Goal: Use online tool/utility: Utilize a website feature to perform a specific function

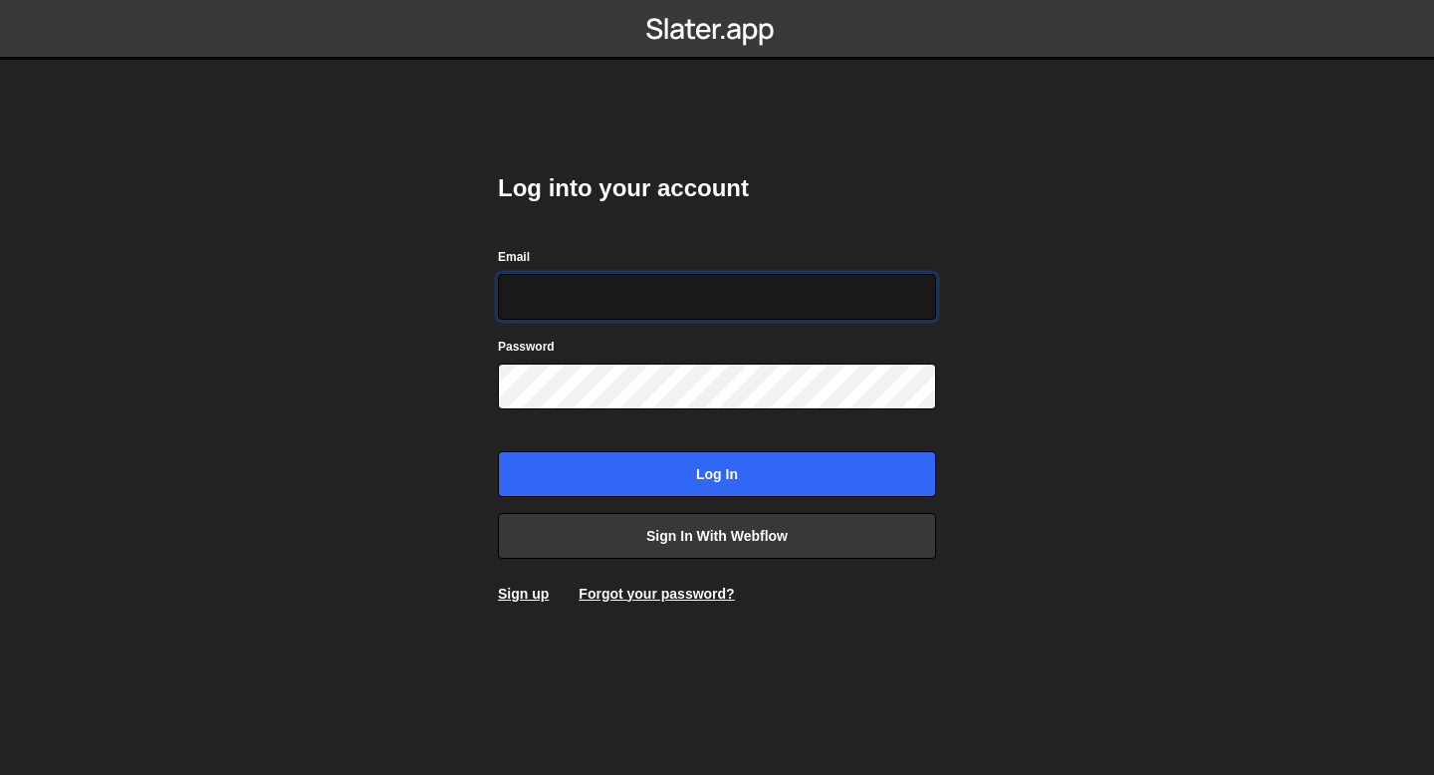
type input "bessoneliot@gmail.com"
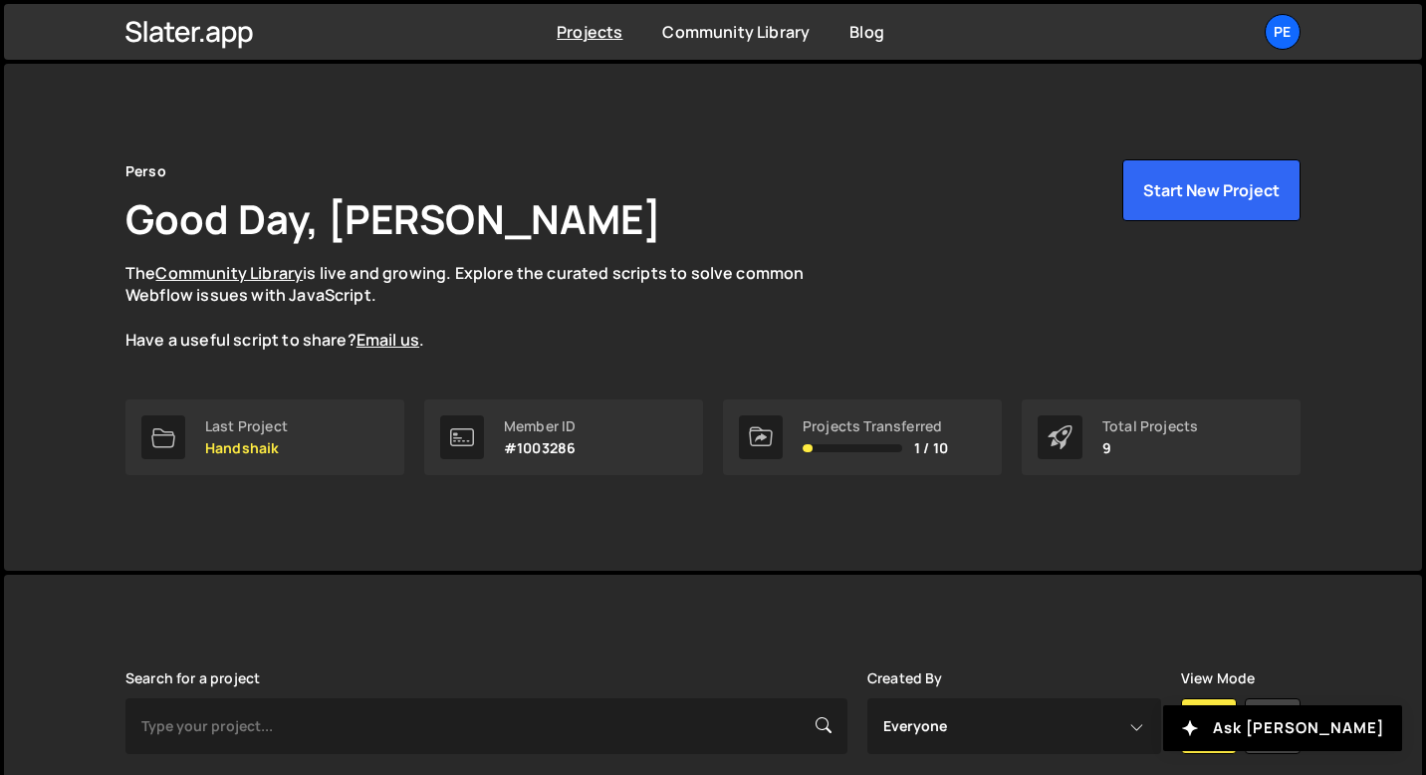
scroll to position [653, 0]
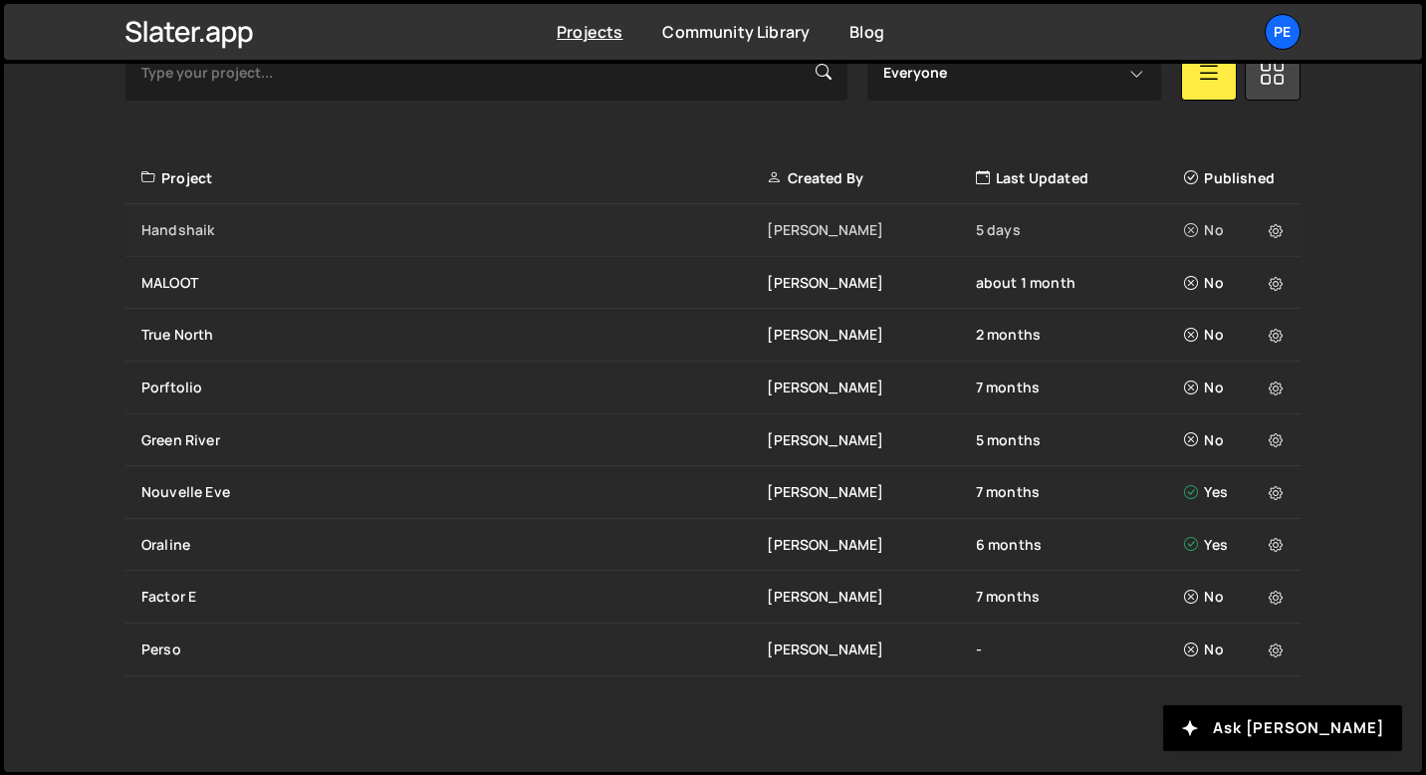
click at [224, 234] on div "Handshaik" at bounding box center [454, 230] width 626 height 20
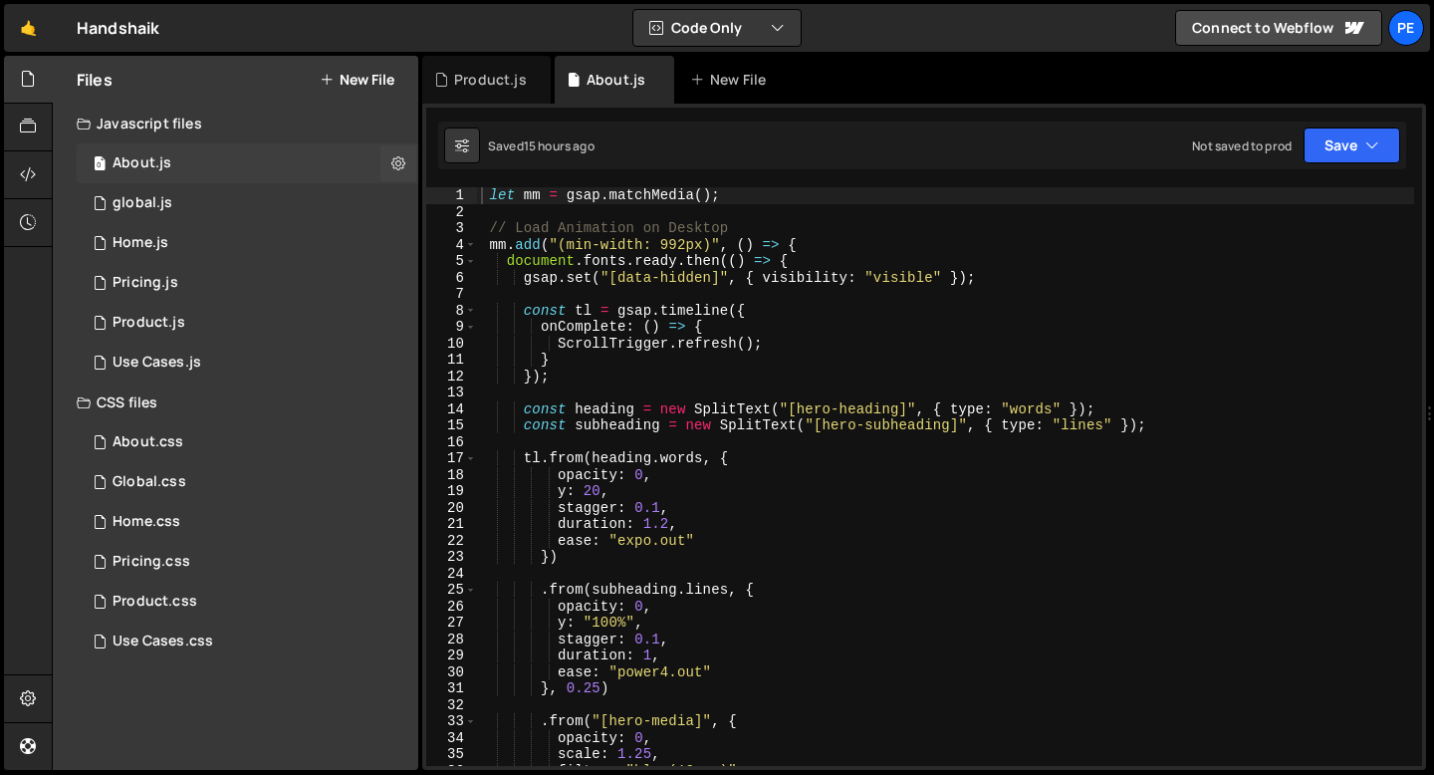
click at [150, 178] on div "0 About.js 0" at bounding box center [248, 163] width 342 height 40
click at [145, 198] on div "global.js" at bounding box center [143, 203] width 60 height 18
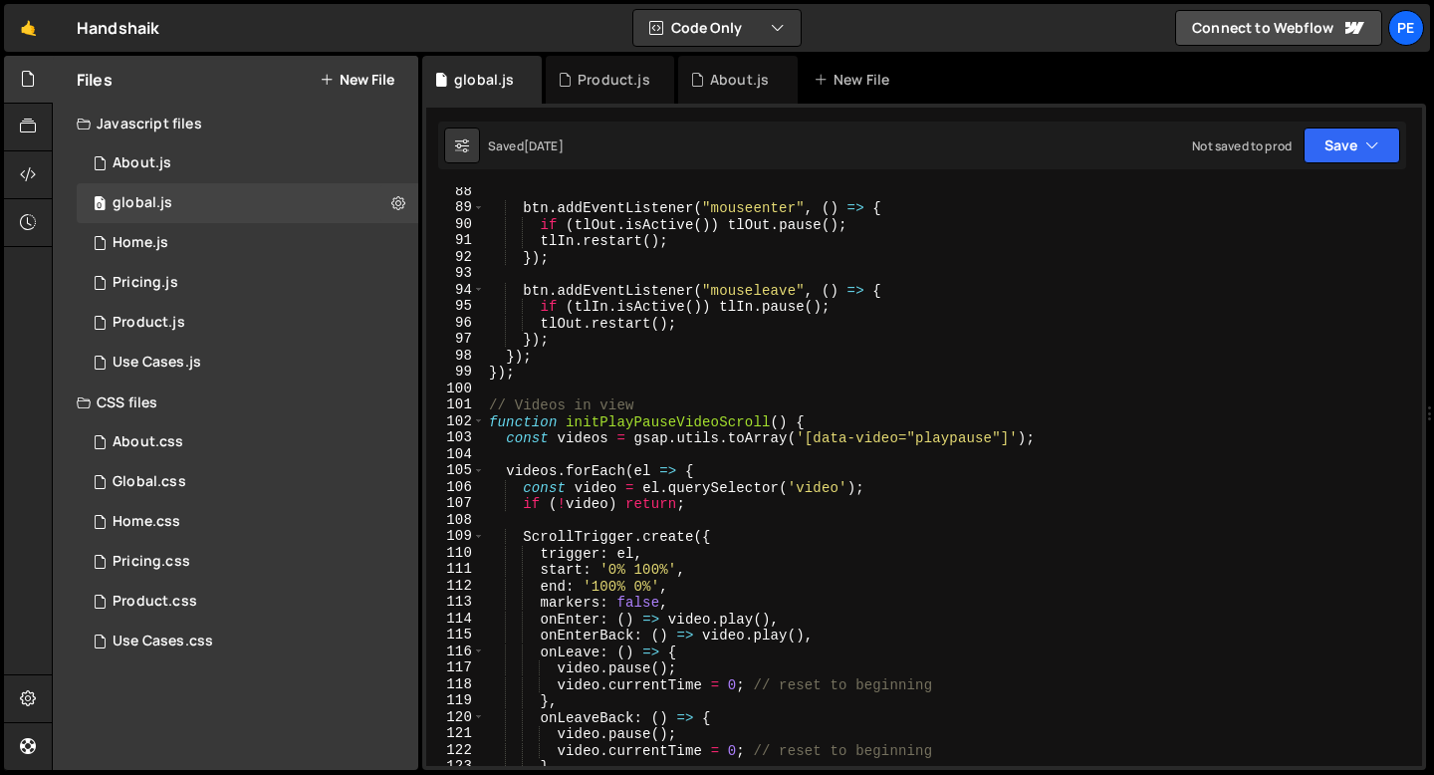
scroll to position [1276, 0]
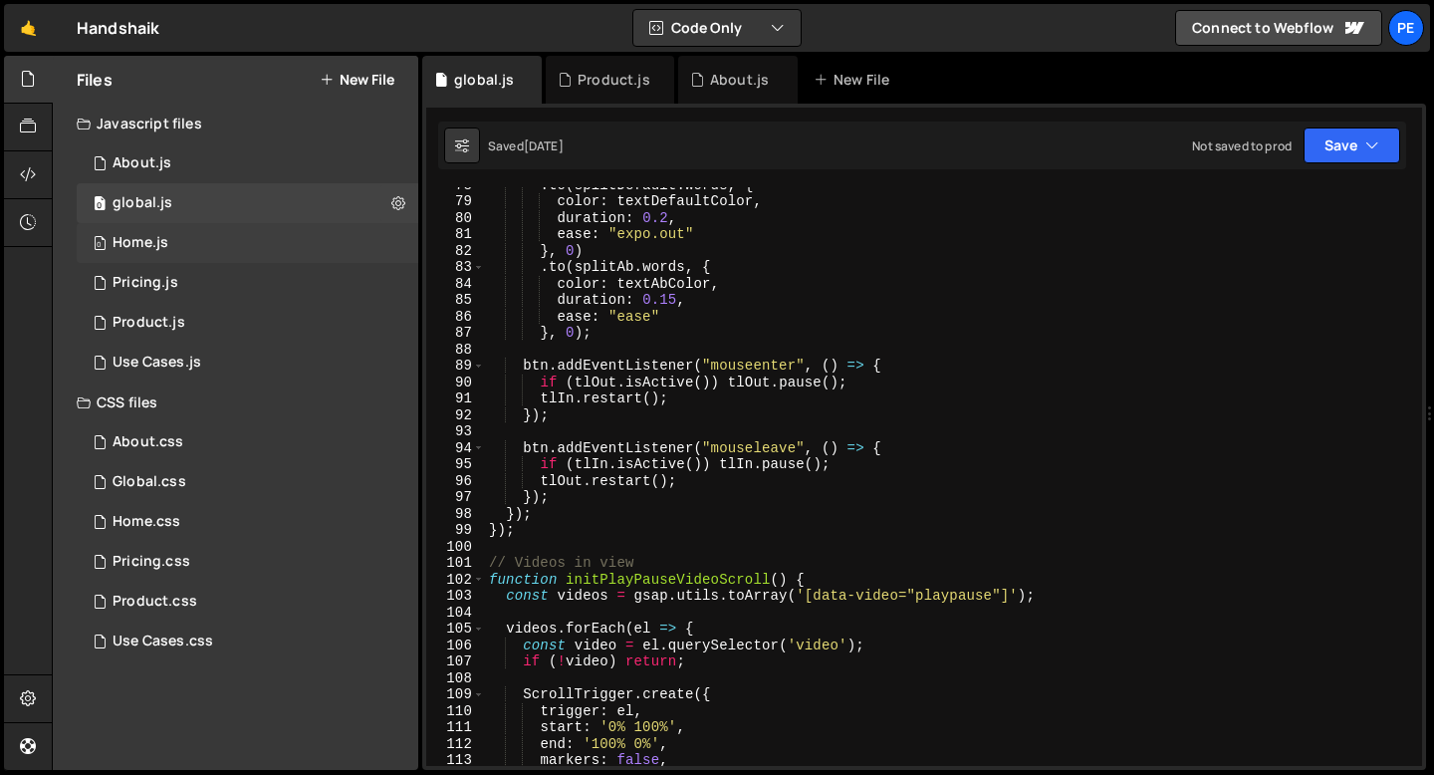
click at [171, 246] on div "0 Home.js 0" at bounding box center [248, 243] width 342 height 40
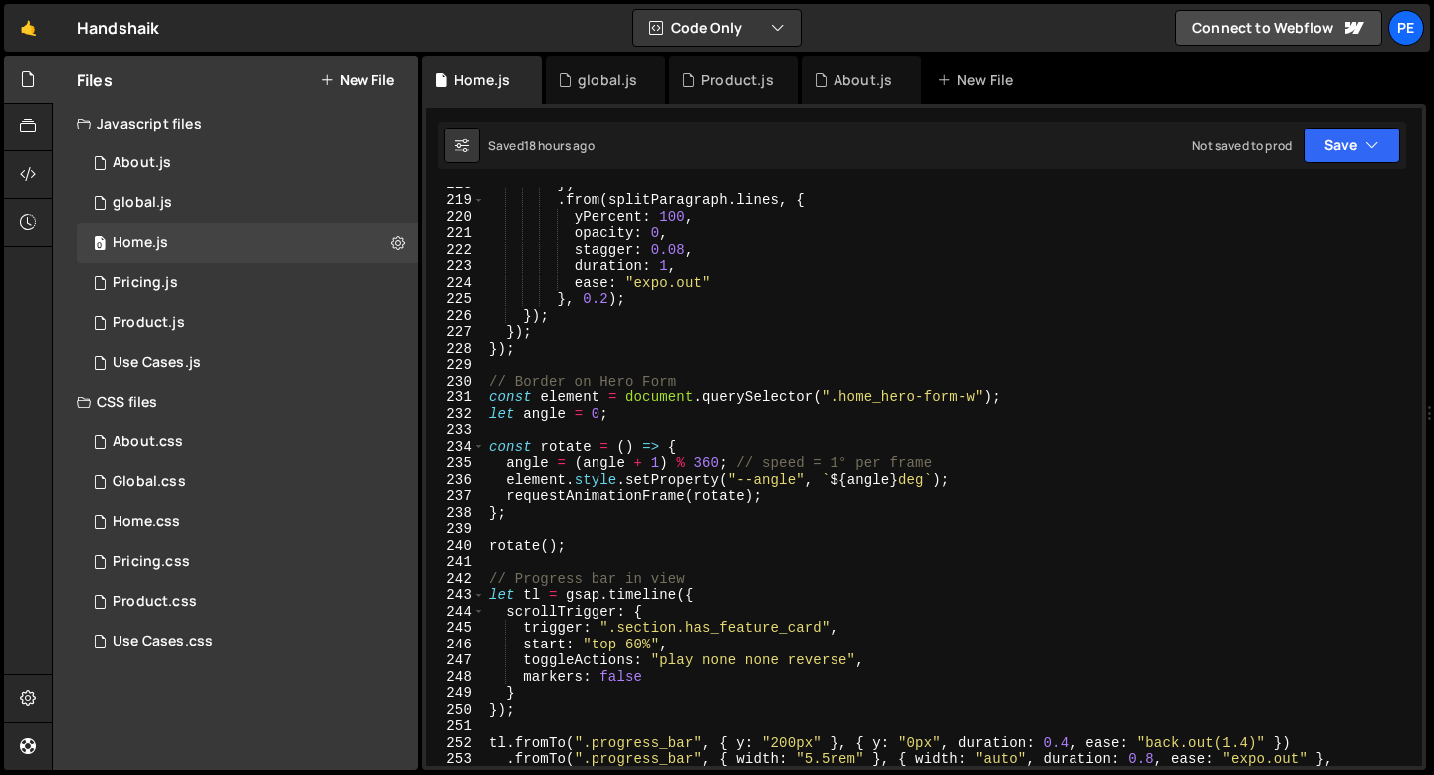
scroll to position [3578, 0]
click at [628, 421] on div "}) . from ( splitParagraph . lines , { yPercent : 100 , opacity : 0 , stagger :…" at bounding box center [949, 481] width 929 height 612
click at [129, 511] on div "Home.css 0" at bounding box center [248, 522] width 342 height 40
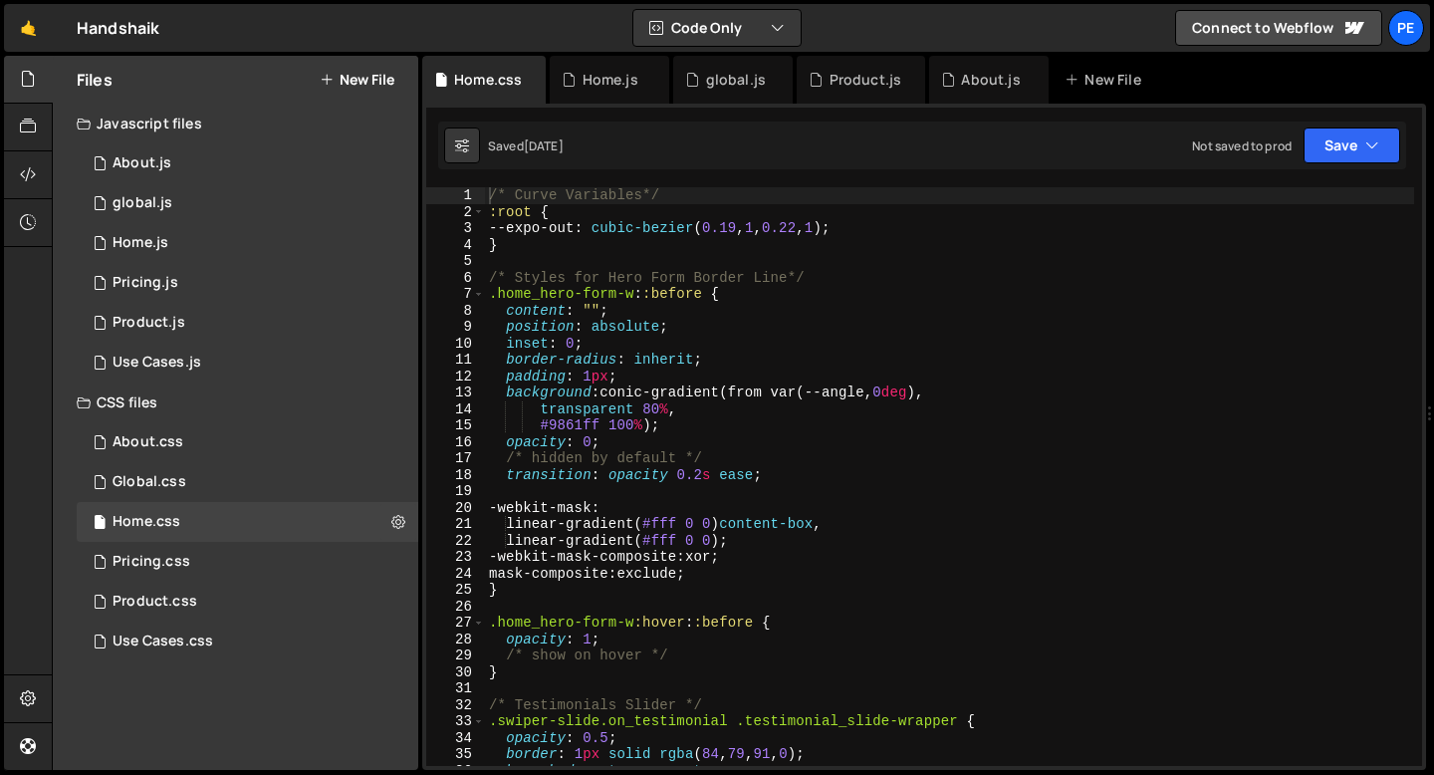
scroll to position [0, 0]
click at [598, 88] on div "Home.js" at bounding box center [611, 80] width 56 height 20
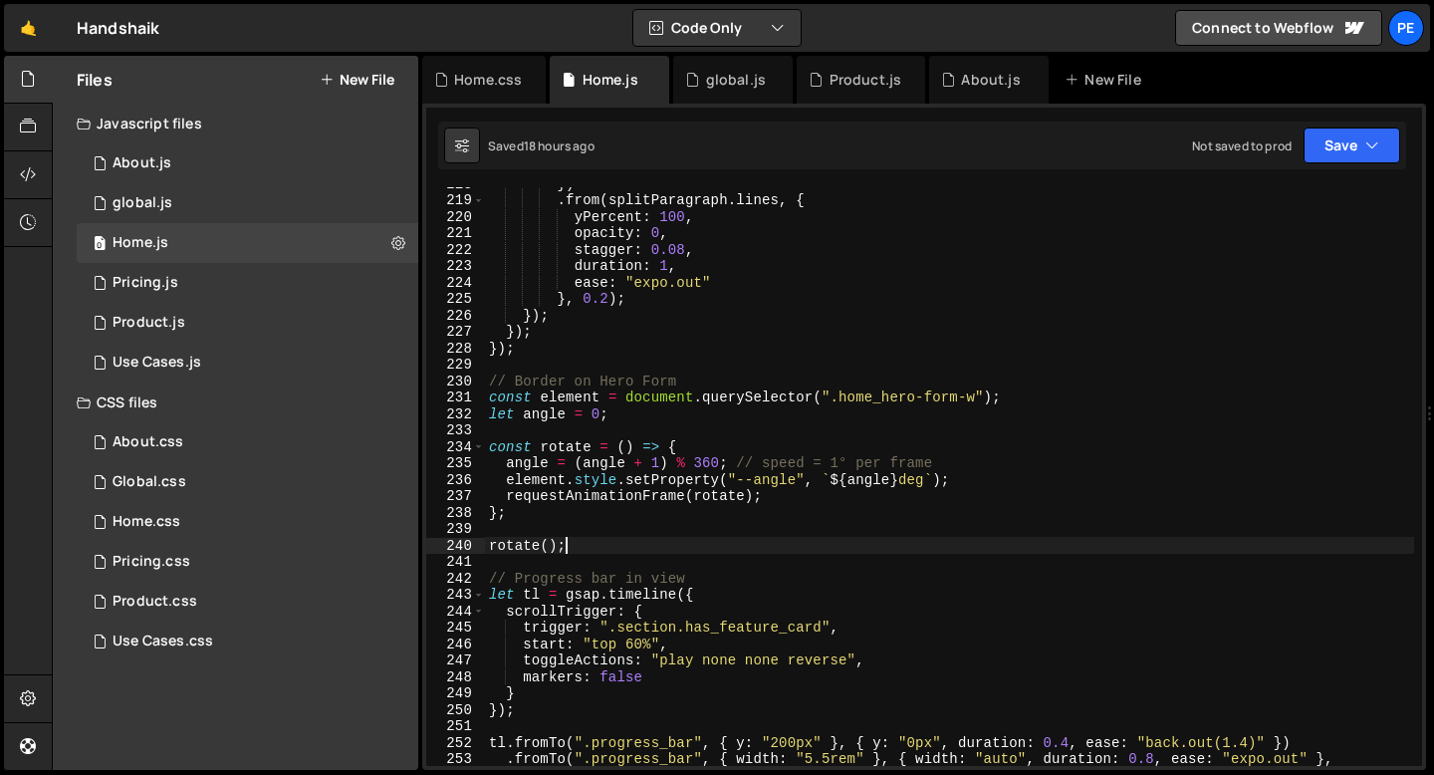
click at [582, 542] on div "}) . from ( splitParagraph . lines , { yPercent : 100 , opacity : 0 , stagger :…" at bounding box center [949, 481] width 929 height 612
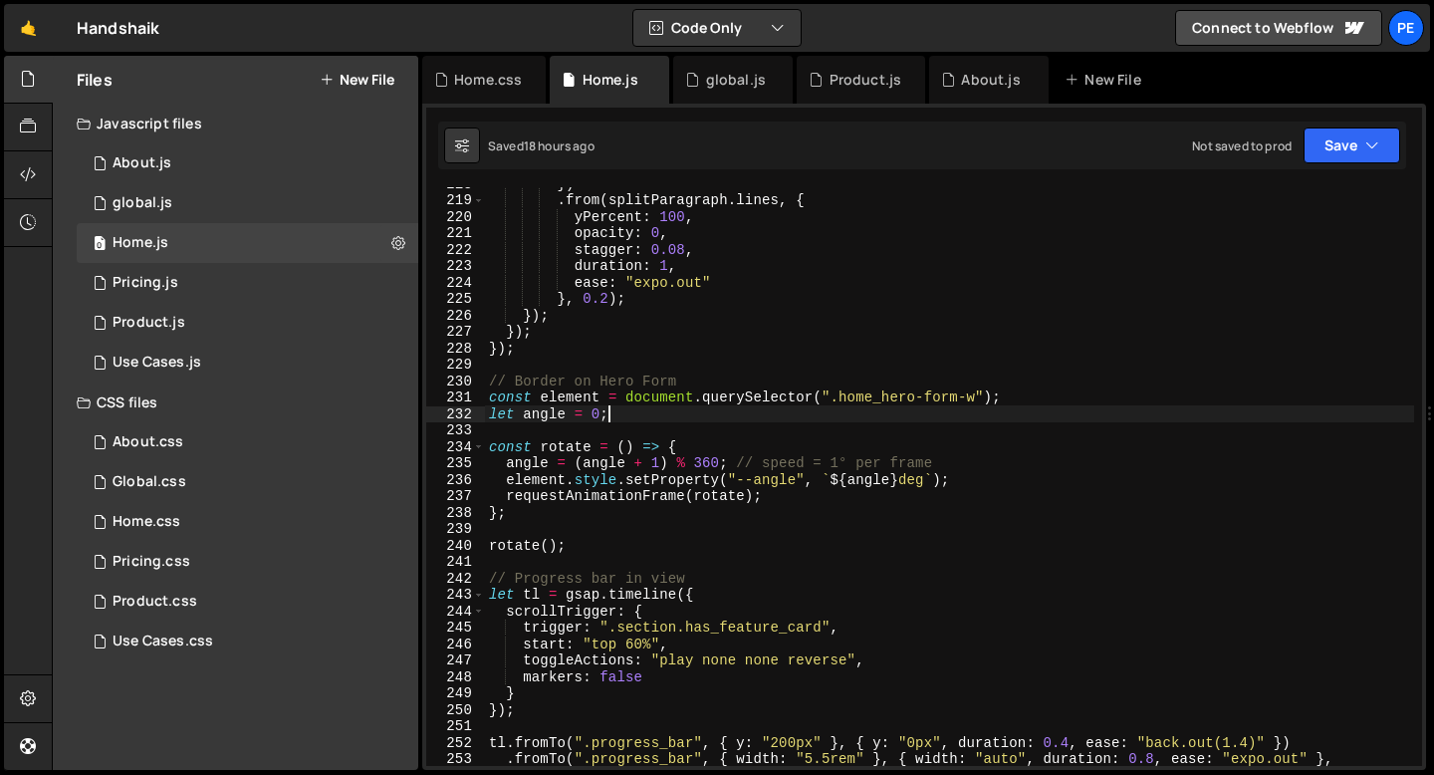
click at [631, 416] on div "}) . from ( splitParagraph . lines , { yPercent : 100 , opacity : 0 , stagger :…" at bounding box center [949, 481] width 929 height 612
type textarea "let angle = 0;"
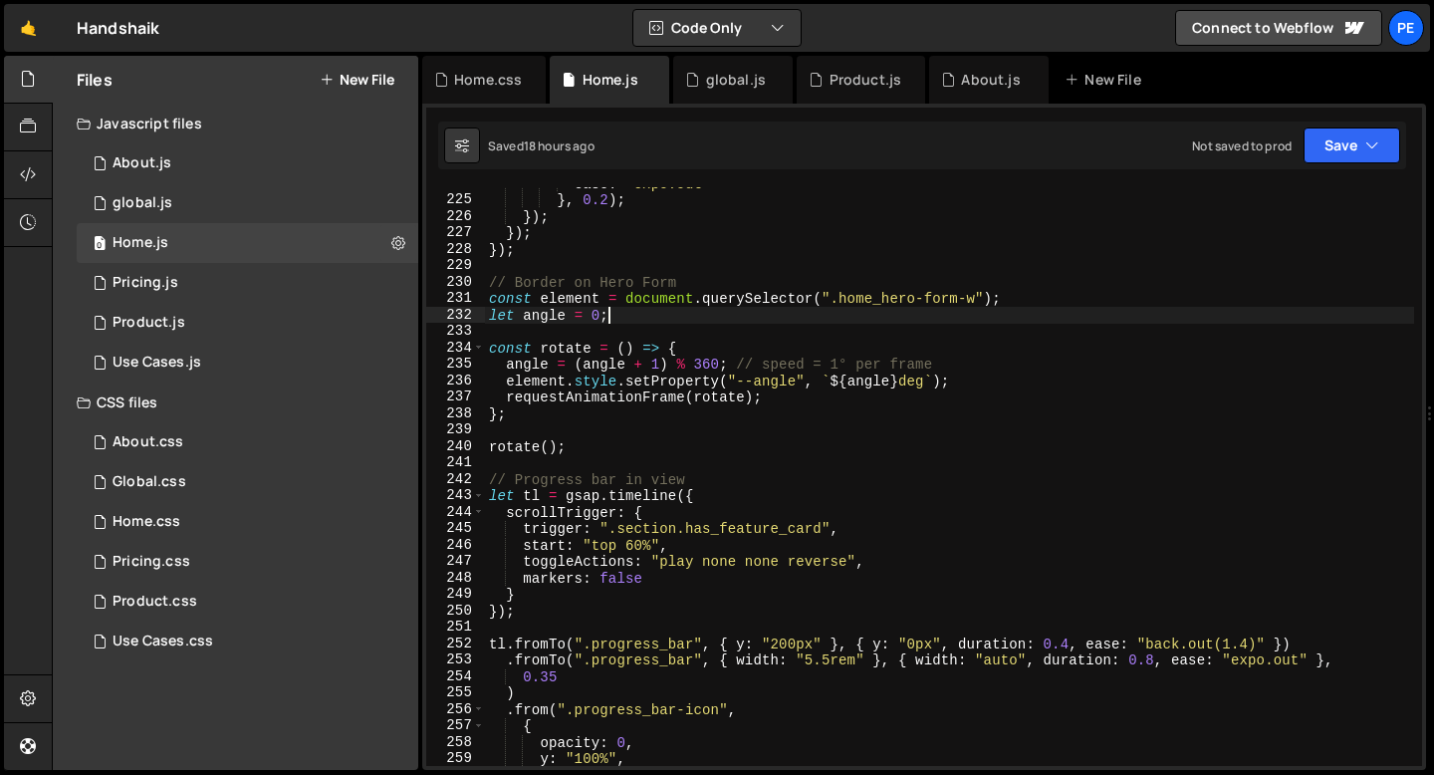
scroll to position [3688, 0]
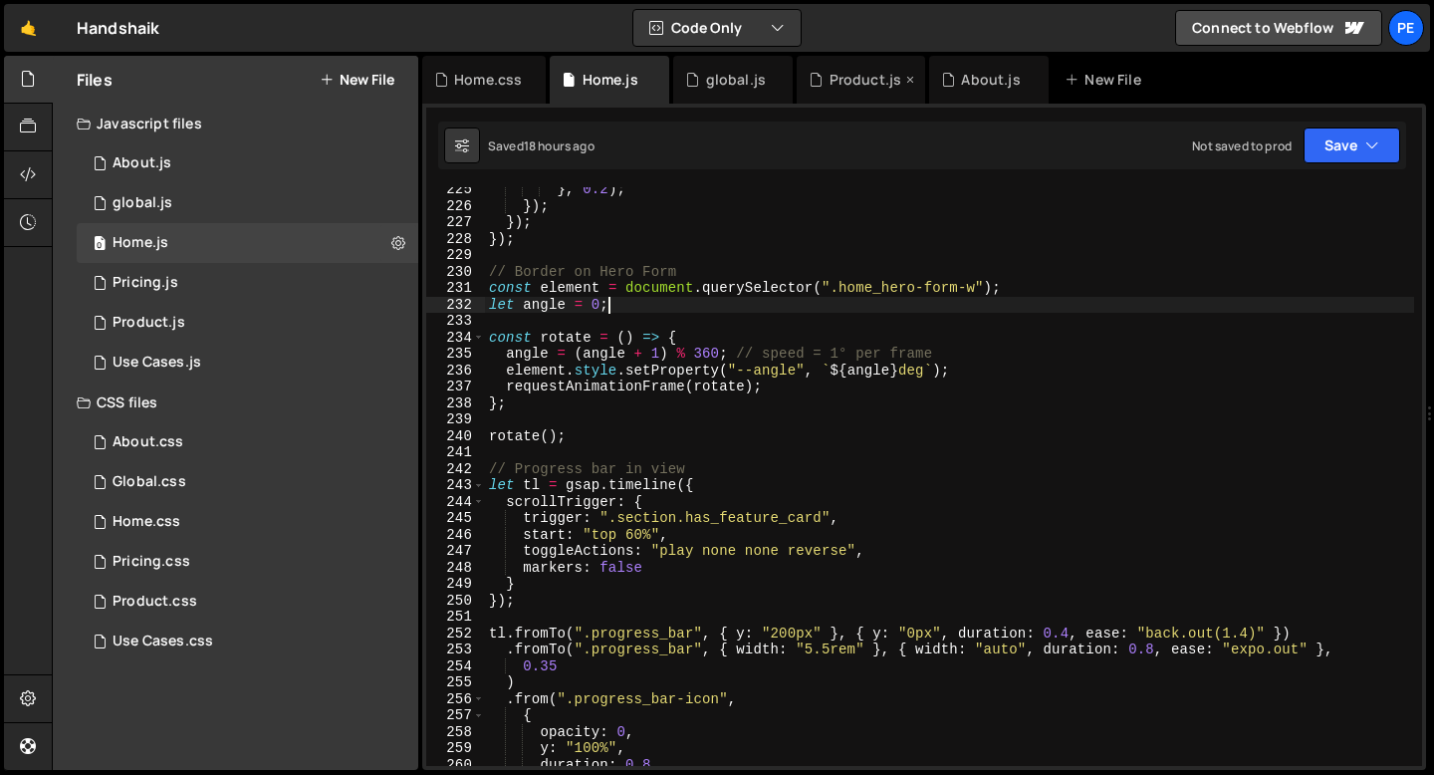
click at [843, 77] on div "Product.js" at bounding box center [866, 80] width 73 height 20
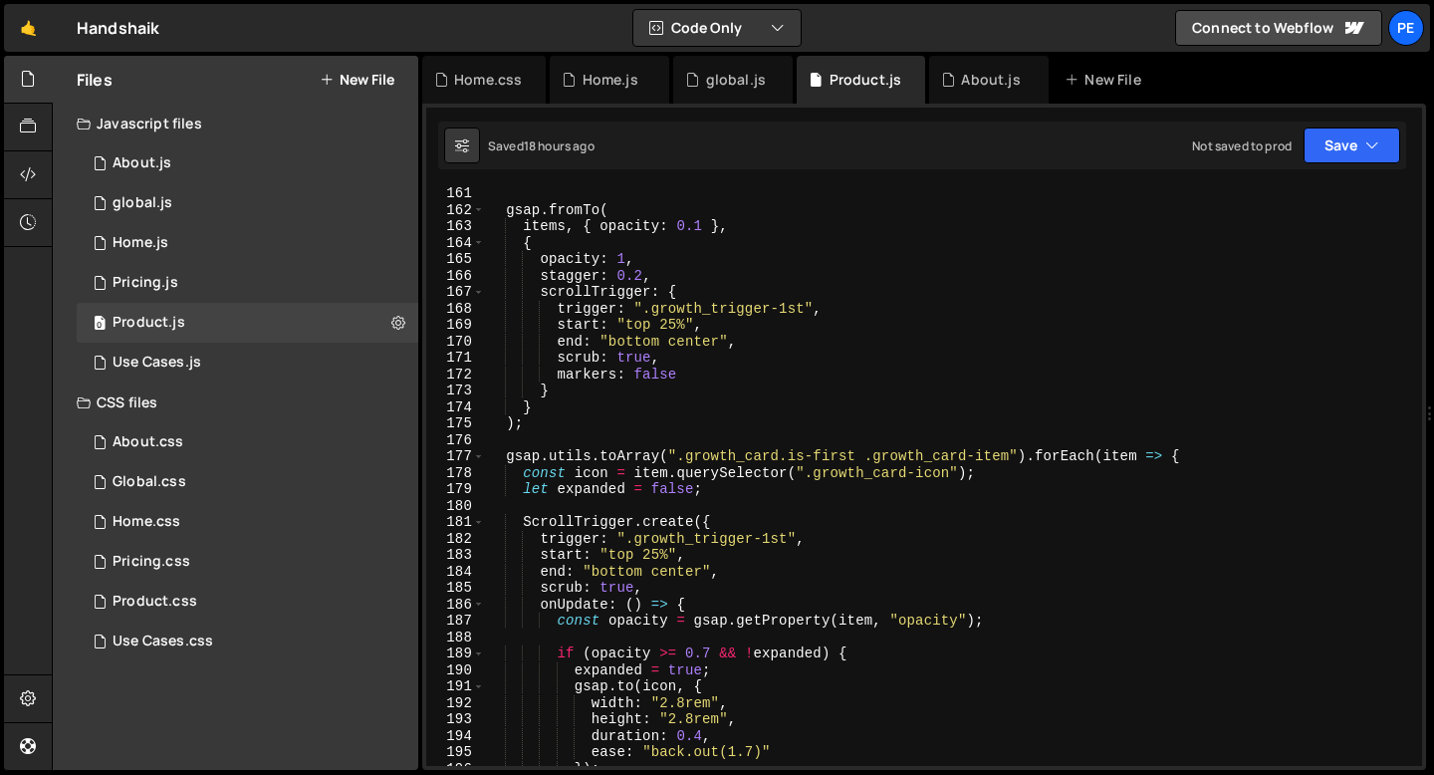
scroll to position [2632, 0]
click at [615, 88] on div "Home.js" at bounding box center [611, 80] width 56 height 20
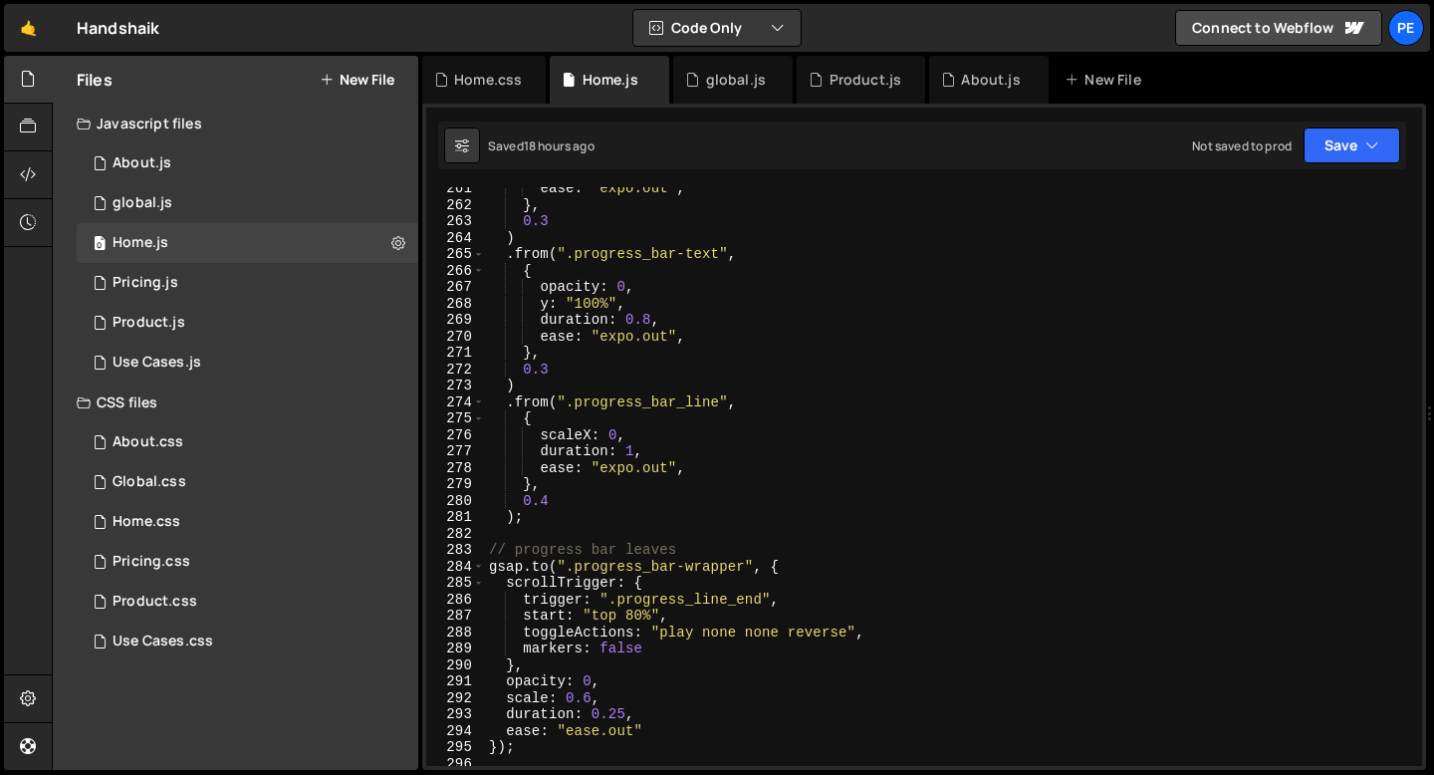
scroll to position [4531, 0]
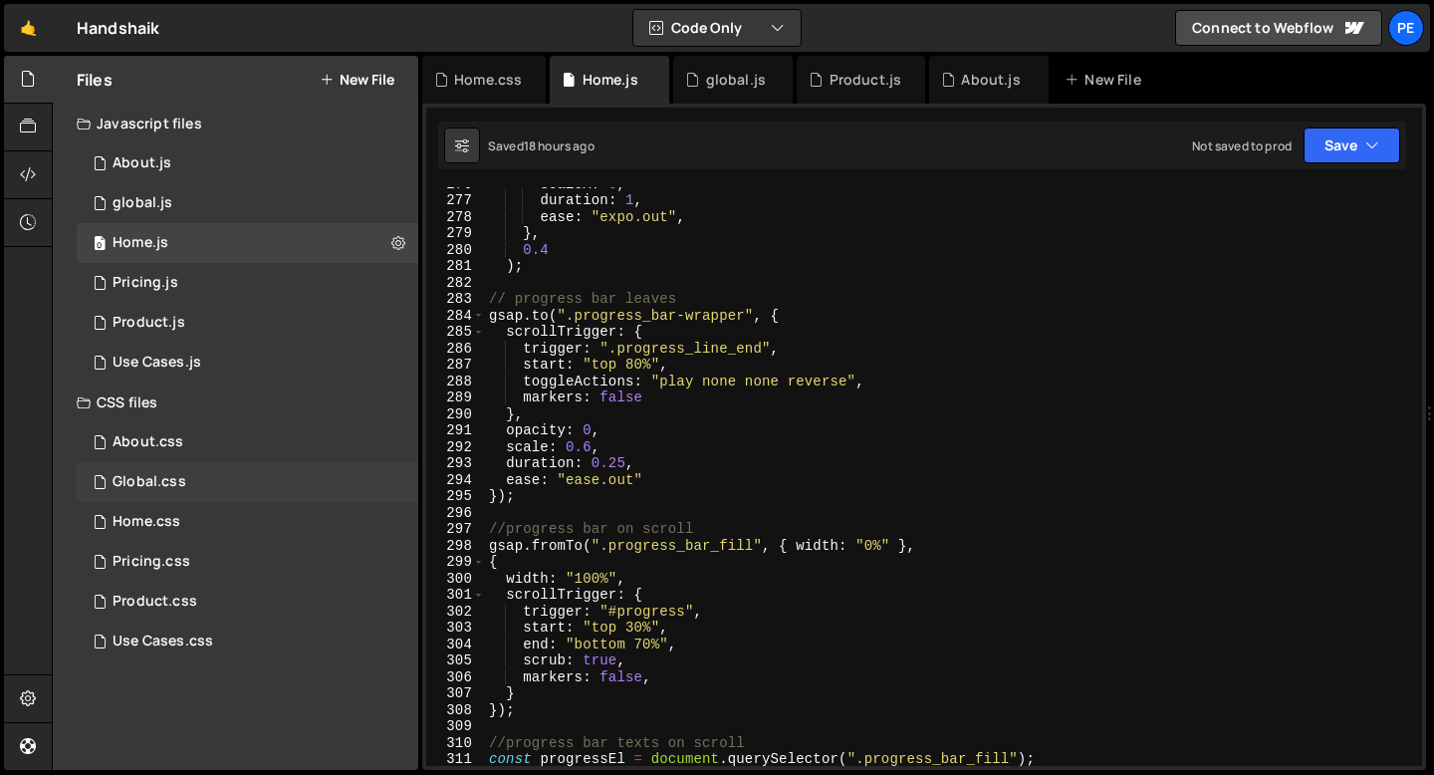
click at [179, 479] on div "Global.css" at bounding box center [150, 482] width 74 height 18
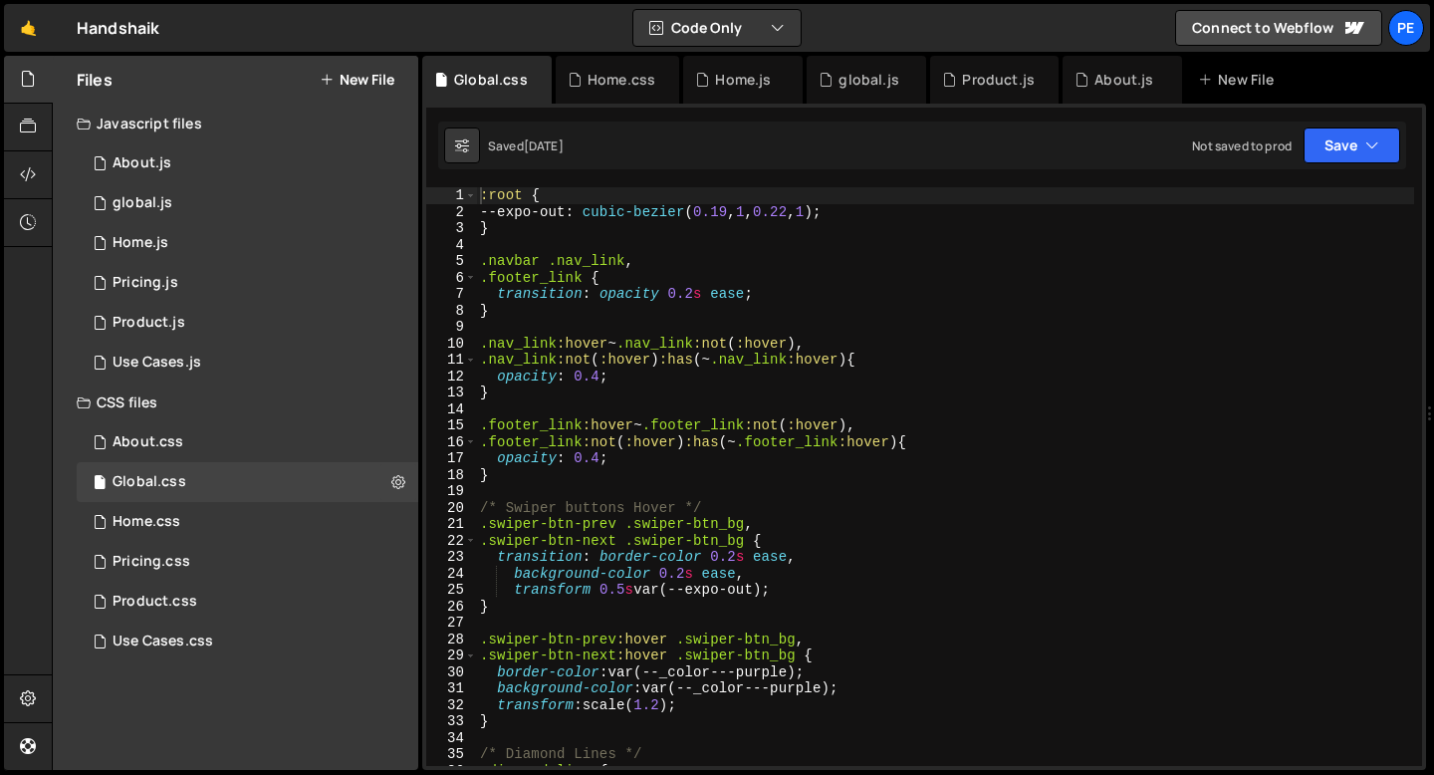
type textarea "transition: opacity 0.2s ease;"
click at [598, 295] on div ":root { --expo-out : cubic-bezier ( 0.19 , 1 , 0.22 , 1 ) ; } .navbar .nav_link…" at bounding box center [945, 493] width 938 height 612
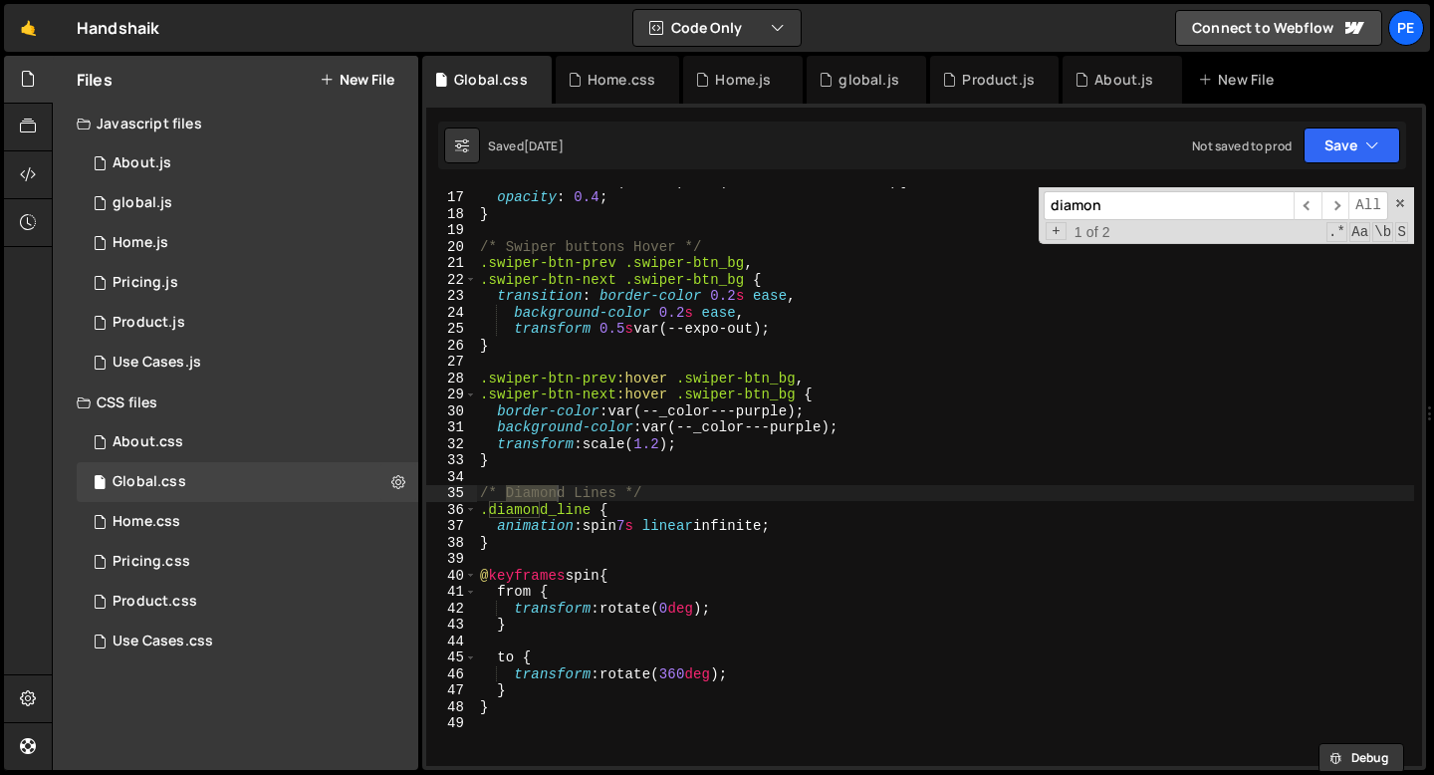
scroll to position [282, 0]
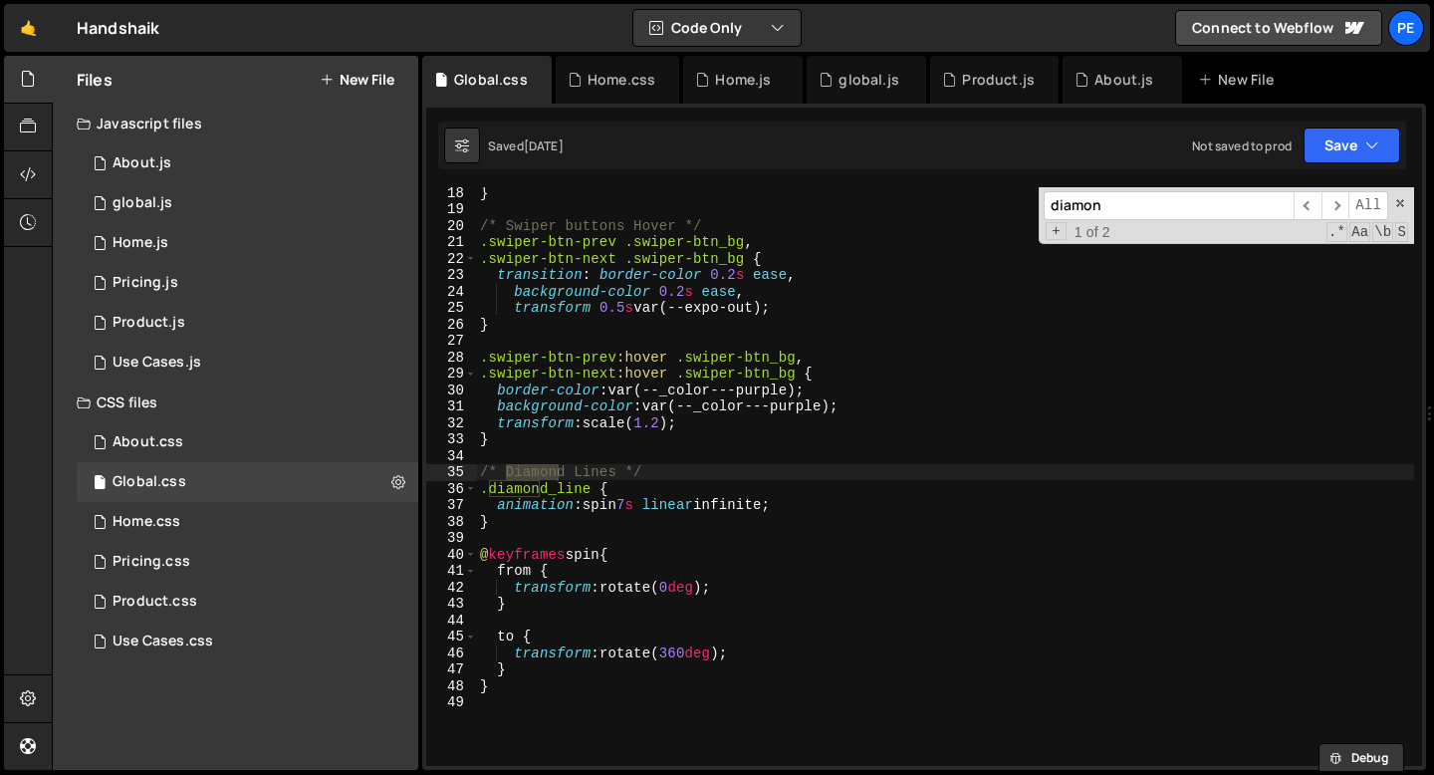
type input "diamon"
click at [638, 505] on div "} /* Swiper buttons Hover */ .swiper-btn-prev .swiper-btn_bg , .swiper-btn-next…" at bounding box center [945, 490] width 938 height 612
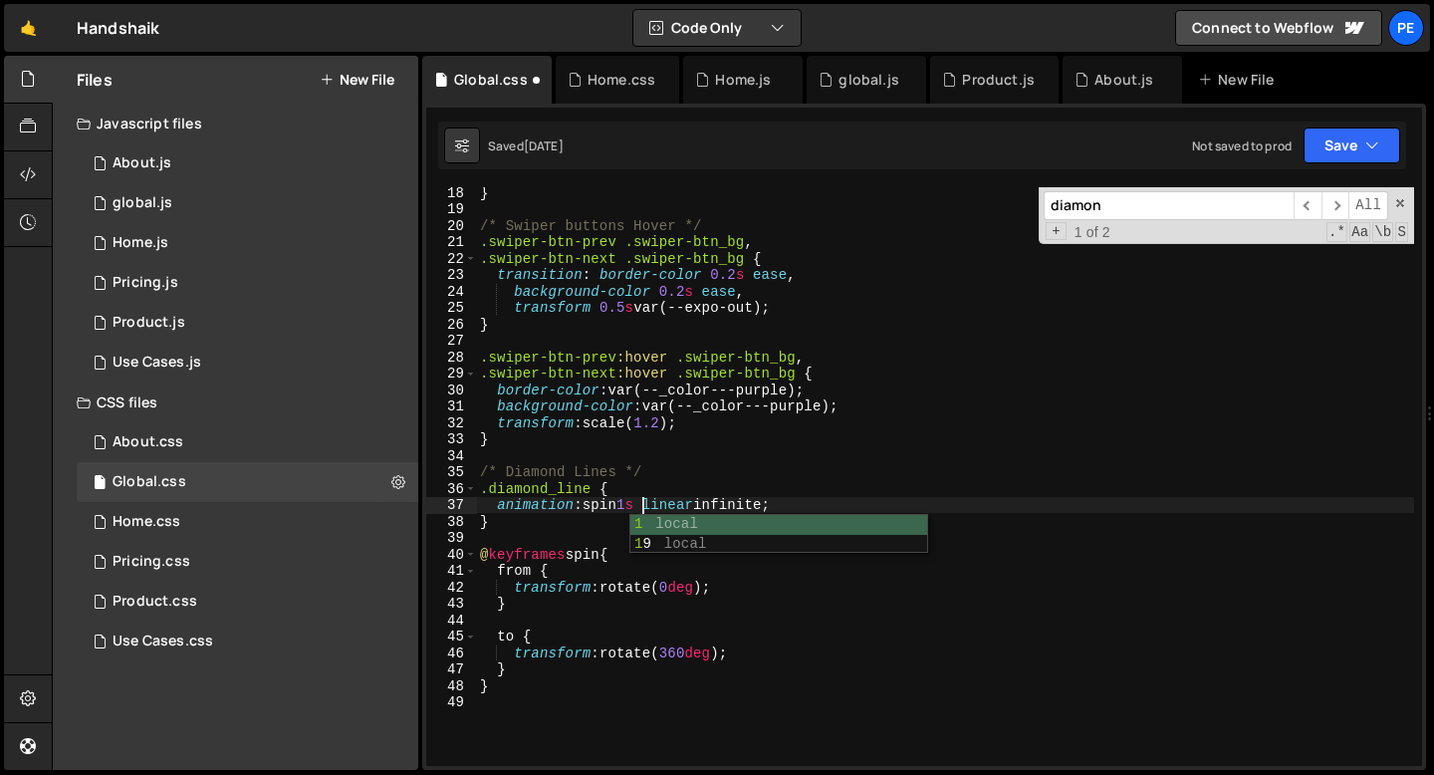
scroll to position [0, 11]
click at [624, 515] on div "} /* Swiper buttons Hover */ .swiper-btn-prev .swiper-btn_bg , .swiper-btn-next…" at bounding box center [945, 490] width 938 height 612
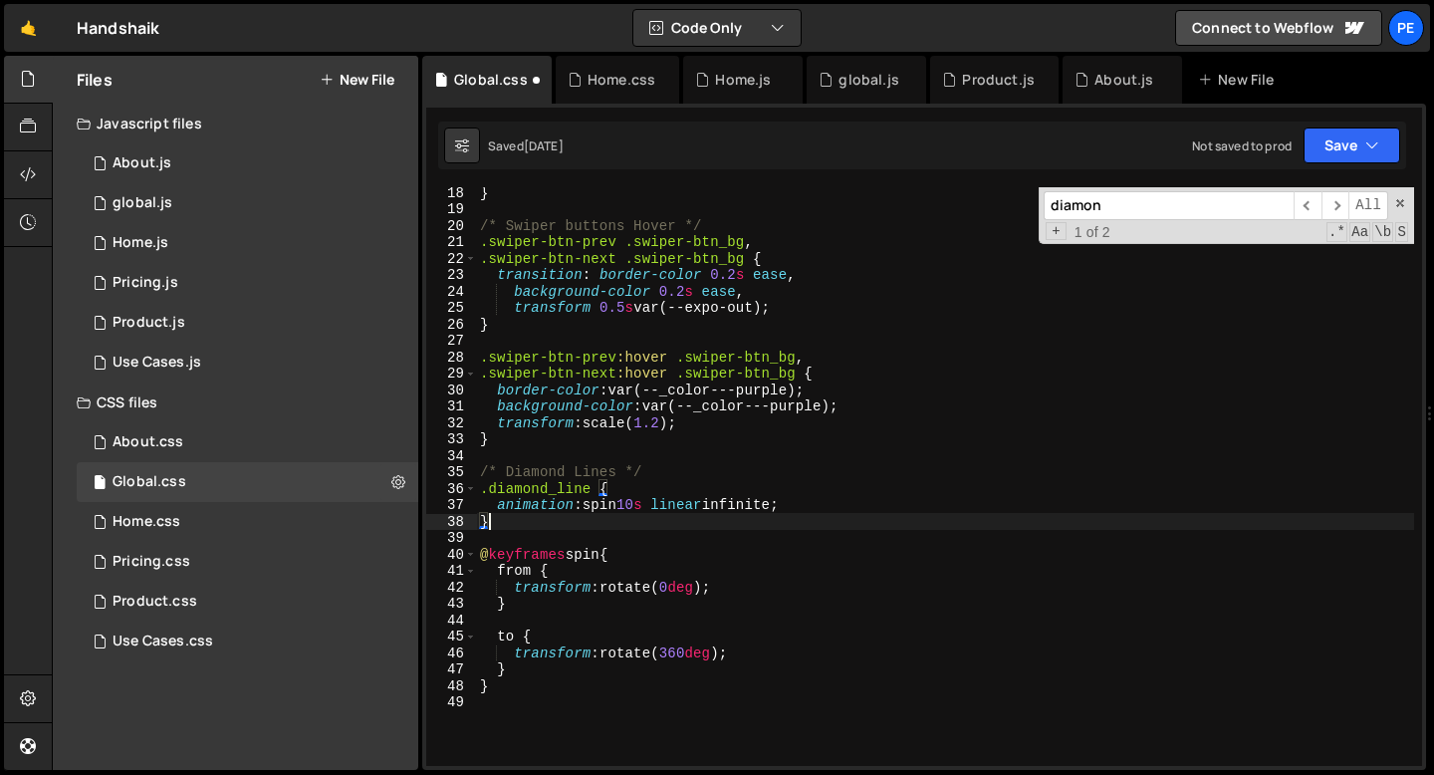
scroll to position [0, 0]
type textarea "}"
click at [723, 90] on div "Home.js" at bounding box center [743, 80] width 120 height 48
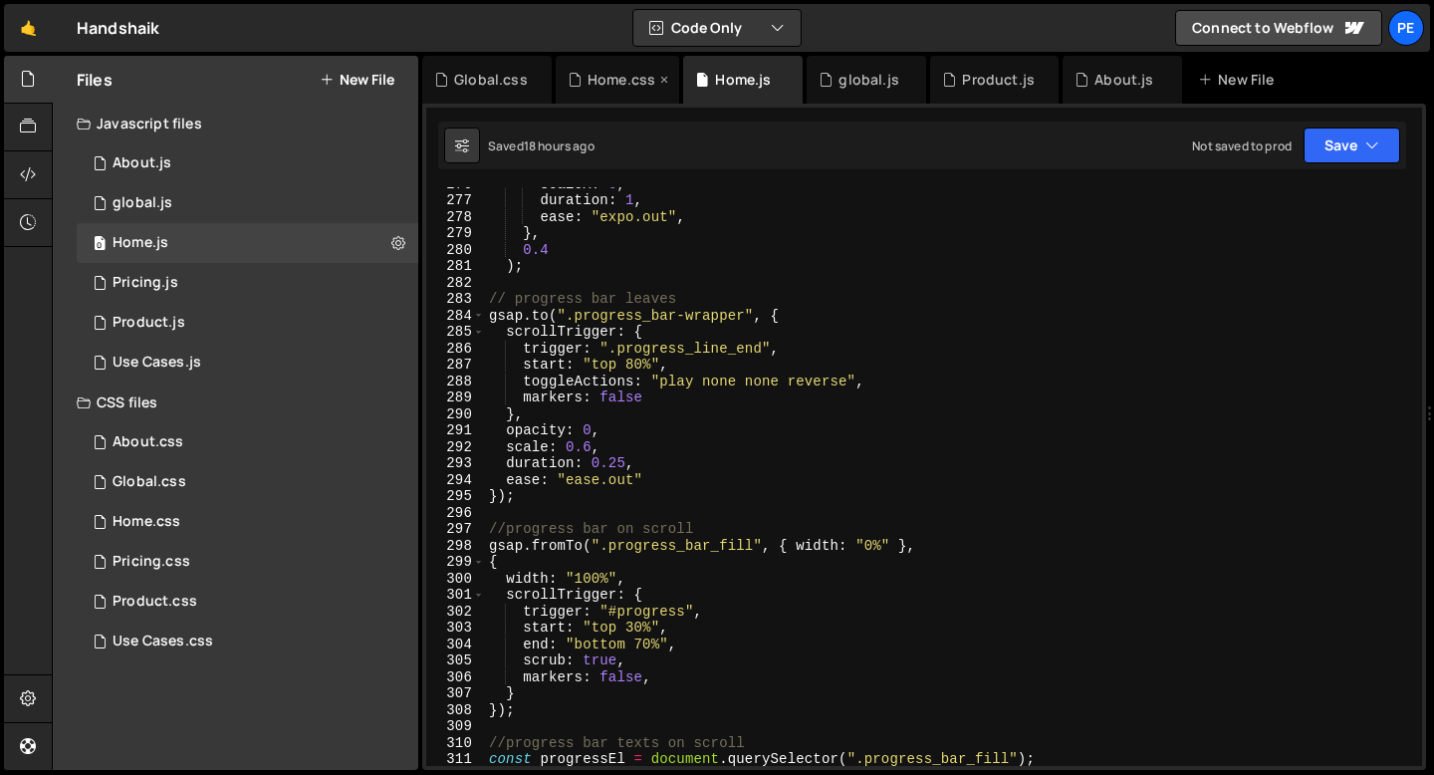
click at [617, 84] on div "Home.css" at bounding box center [622, 80] width 68 height 20
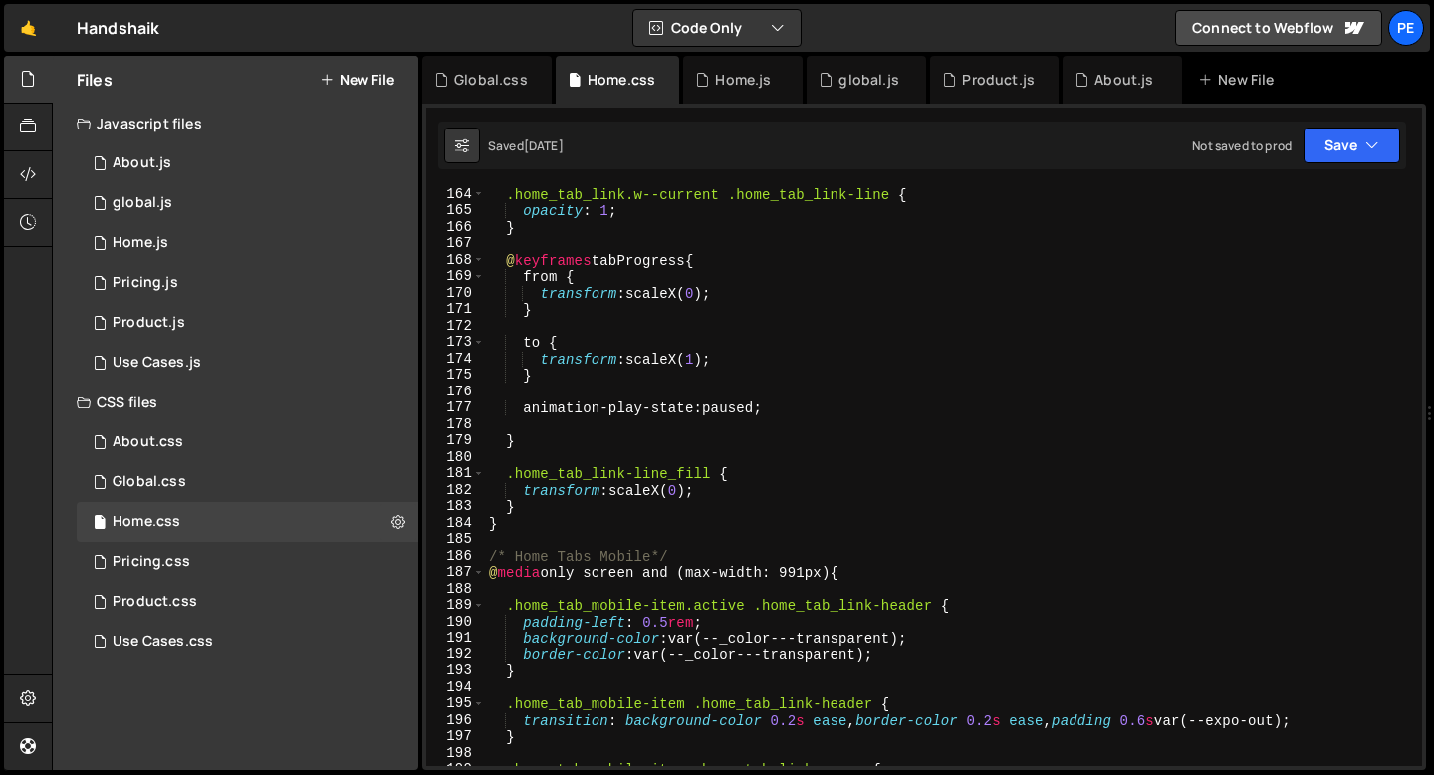
scroll to position [2774, 0]
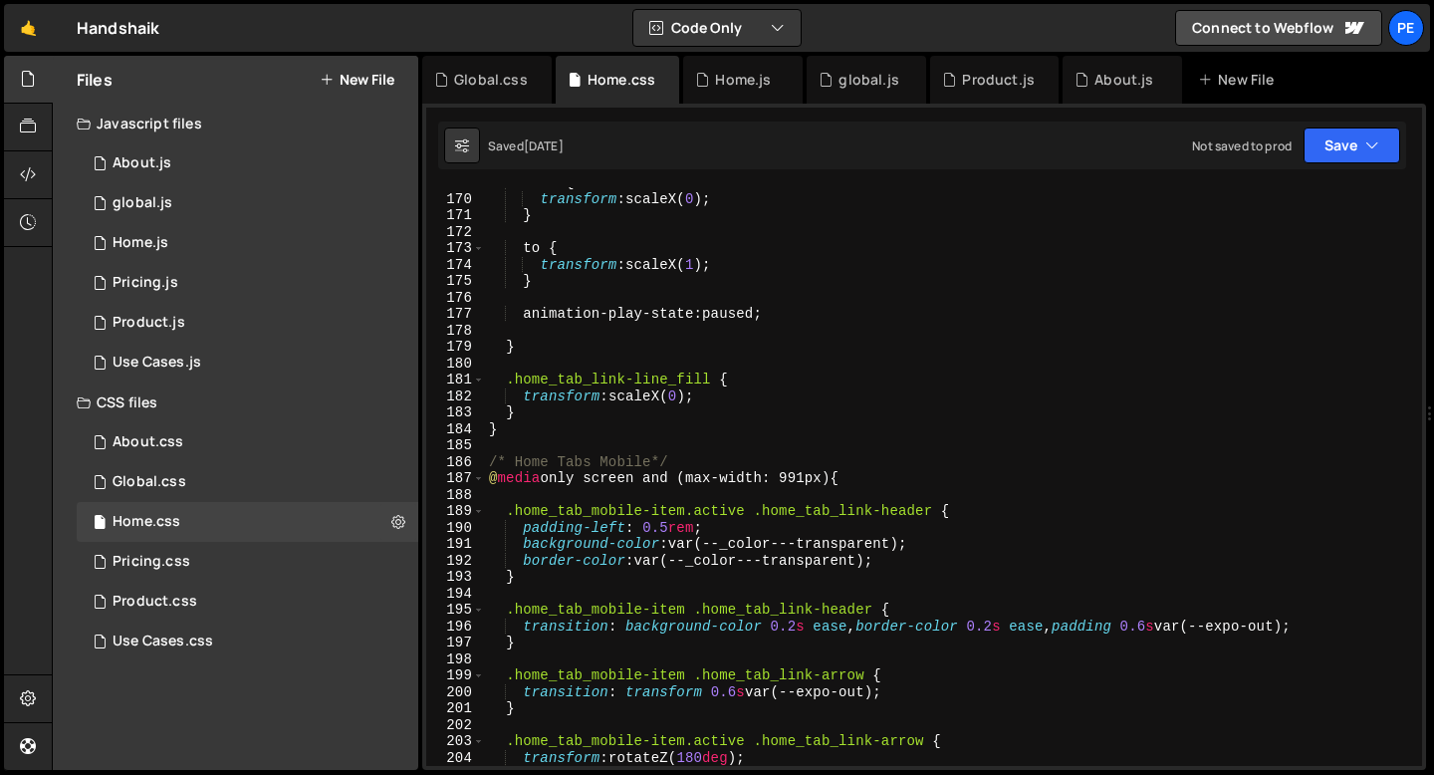
click at [526, 443] on div "from { transform : scaleX( 0 ) ; } to { transform : scaleX( 1 ) ; } animation-p…" at bounding box center [949, 480] width 929 height 612
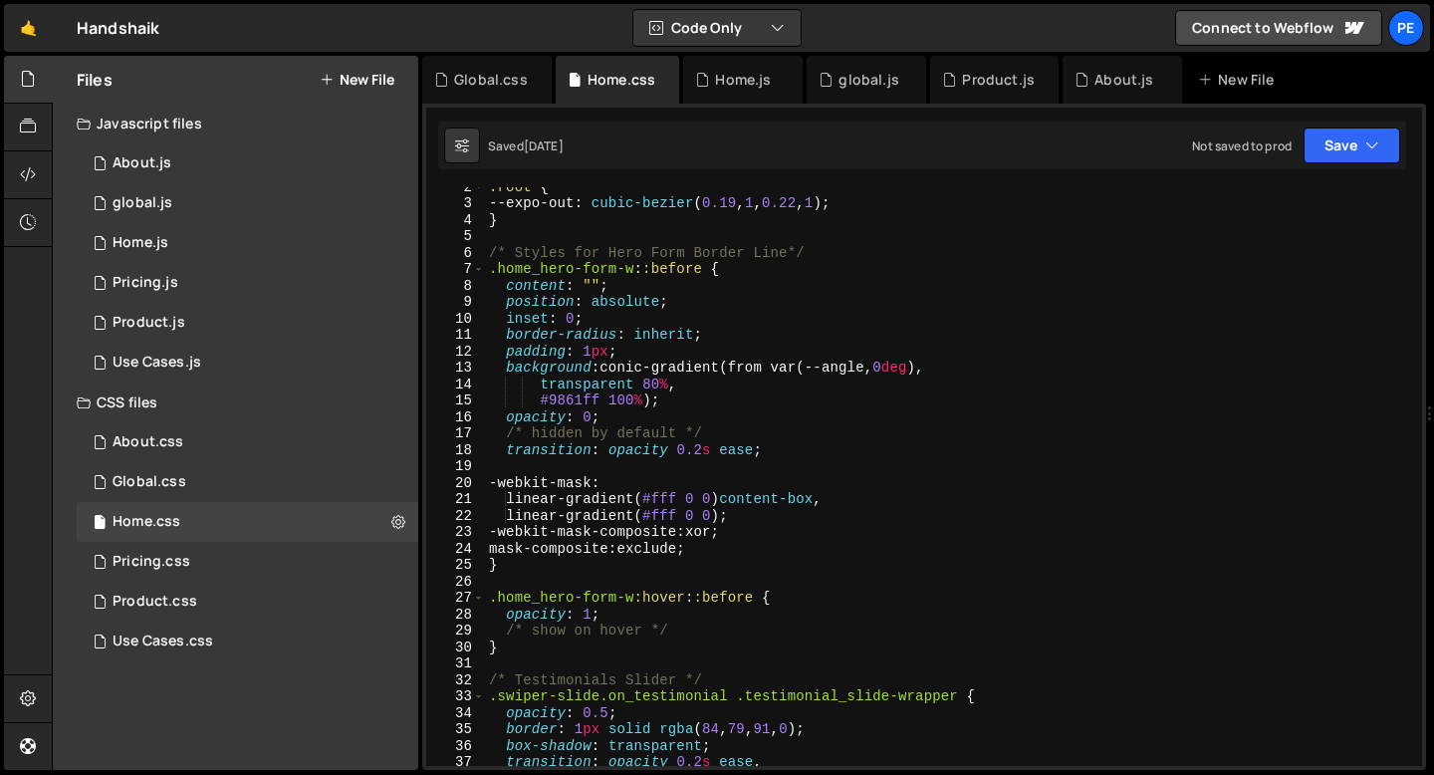
scroll to position [0, 0]
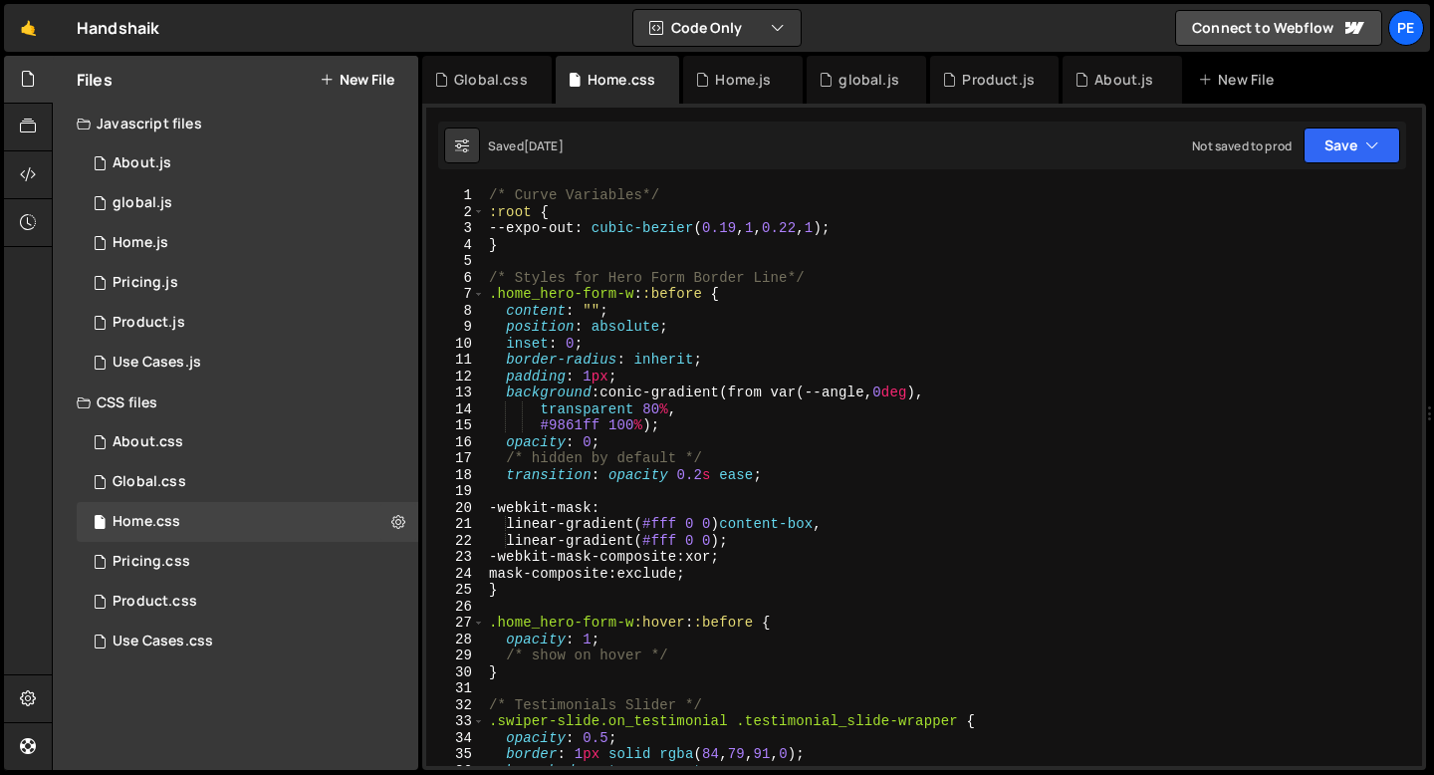
click at [789, 559] on div "/* Curve Variables*/ :root { --expo-out : cubic-bezier ( 0.19 , 1 , 0.22 , 1 ) …" at bounding box center [949, 493] width 929 height 612
type textarea "-webkit-mask-composite: xor;"
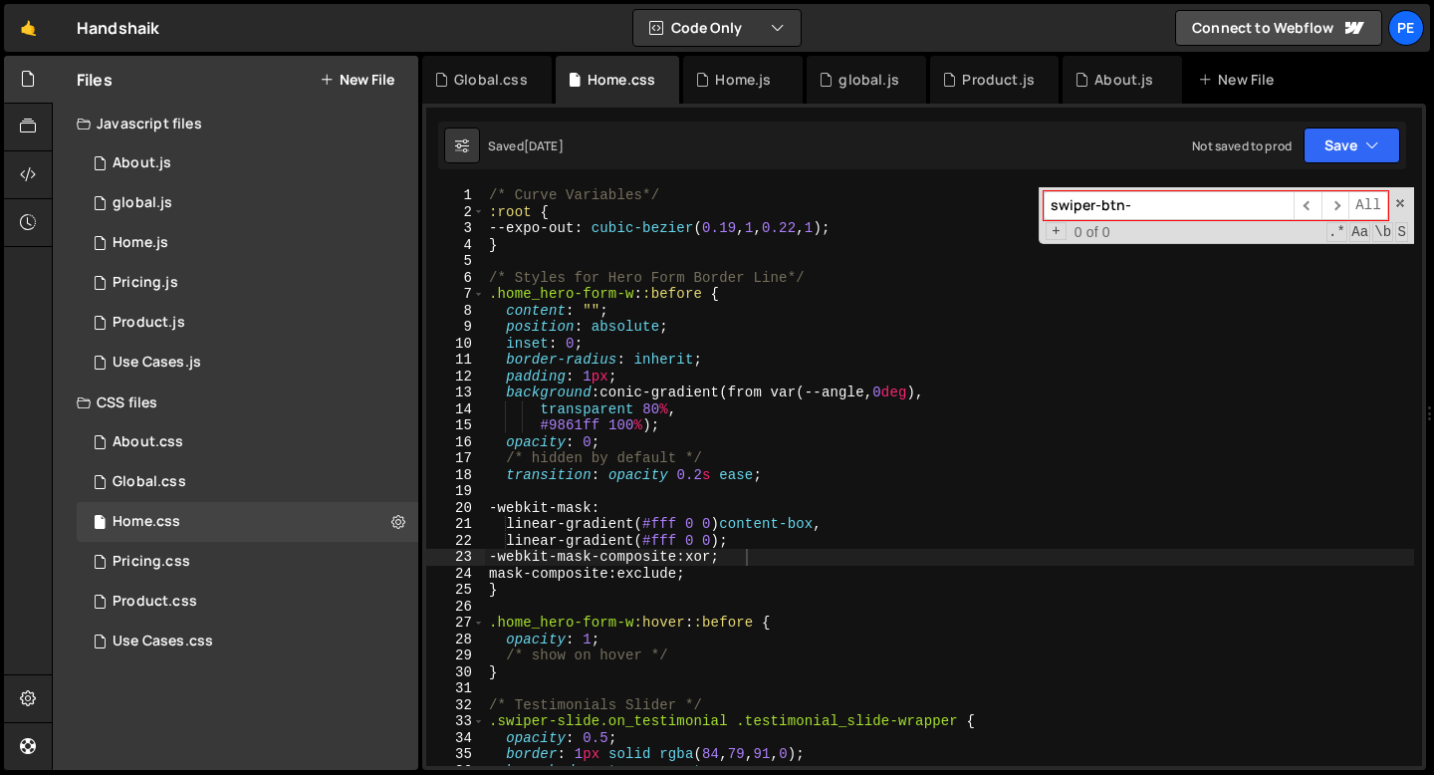
type input "swiper-btn"
click at [1226, 215] on input "swiper-btn" at bounding box center [1169, 205] width 250 height 29
click at [1403, 204] on span at bounding box center [1401, 203] width 14 height 14
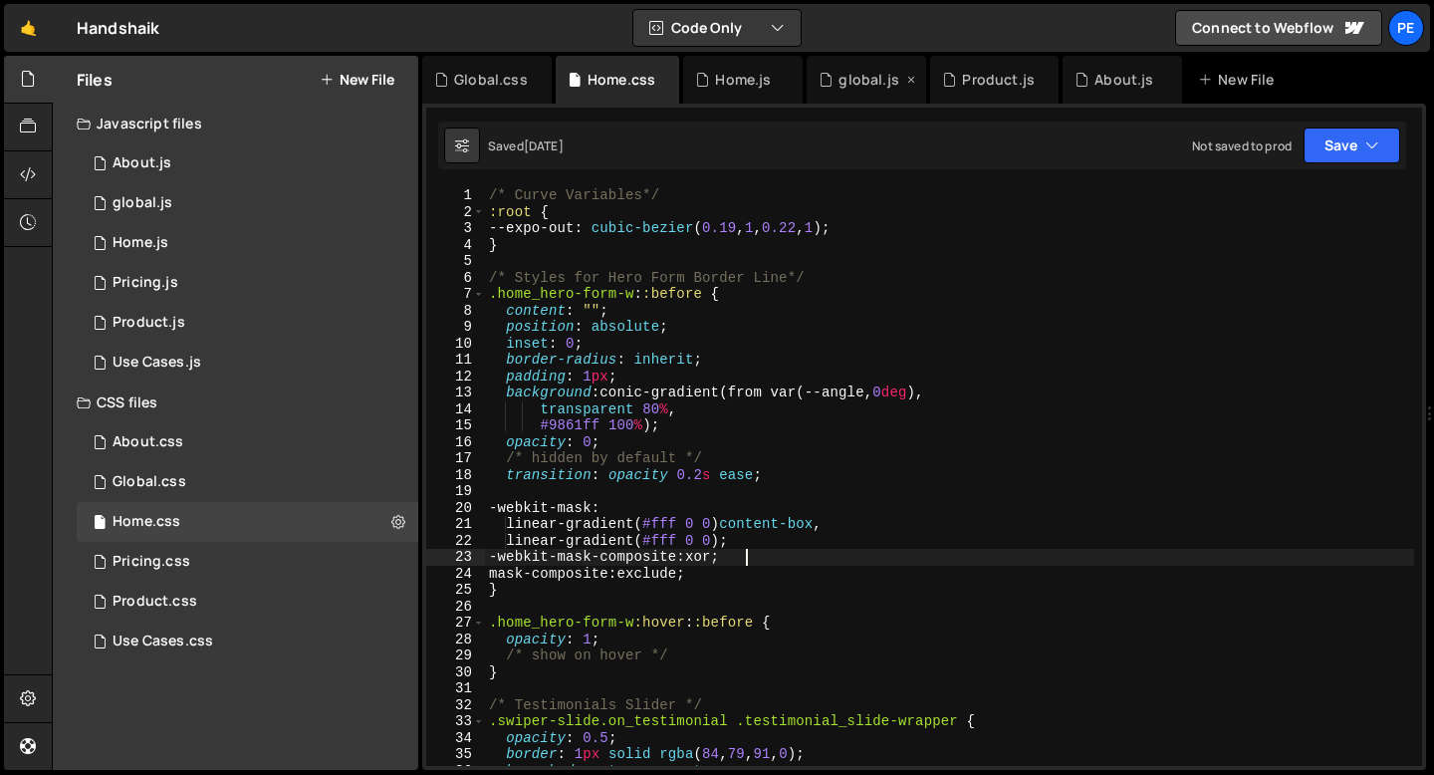
click at [842, 87] on div "global.js" at bounding box center [869, 80] width 60 height 20
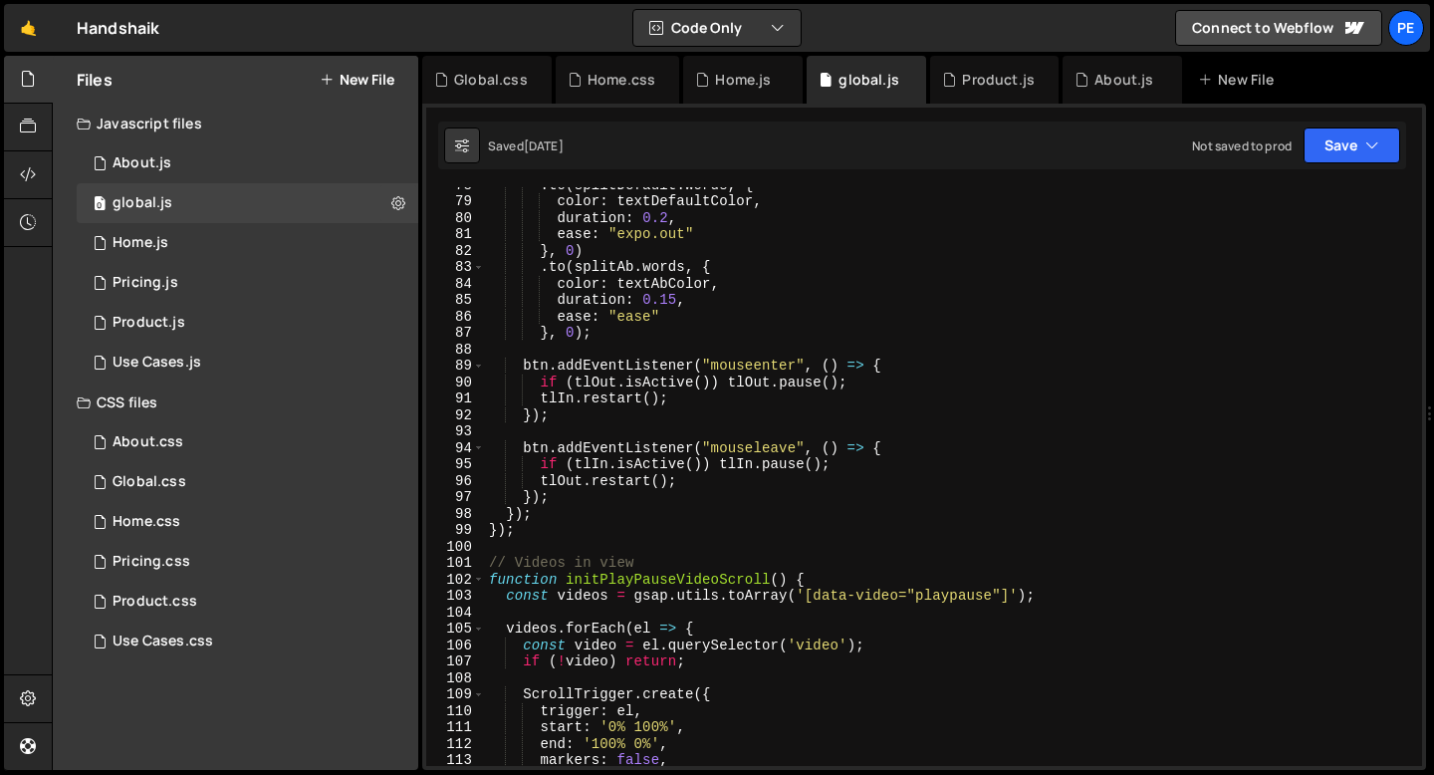
type textarea "}, 0)"
click at [828, 255] on div ". to ( splitDefault . words , { color : textDefaultColor , duration : 0.2 , eas…" at bounding box center [949, 482] width 929 height 612
click at [173, 474] on div "Global.css" at bounding box center [150, 482] width 74 height 18
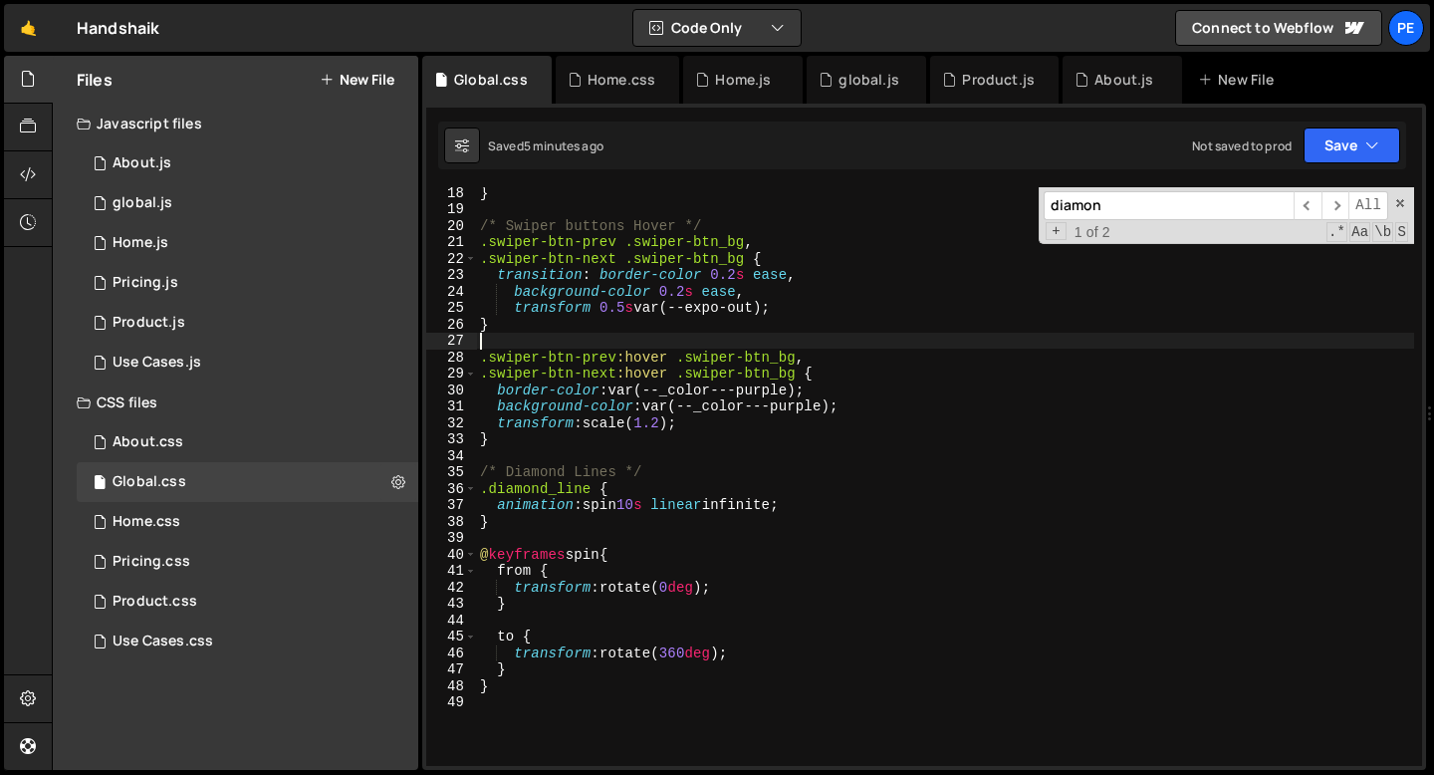
click at [617, 338] on div "} /* Swiper buttons Hover */ .swiper-btn-prev .swiper-btn_bg , .swiper-btn-next…" at bounding box center [945, 490] width 938 height 612
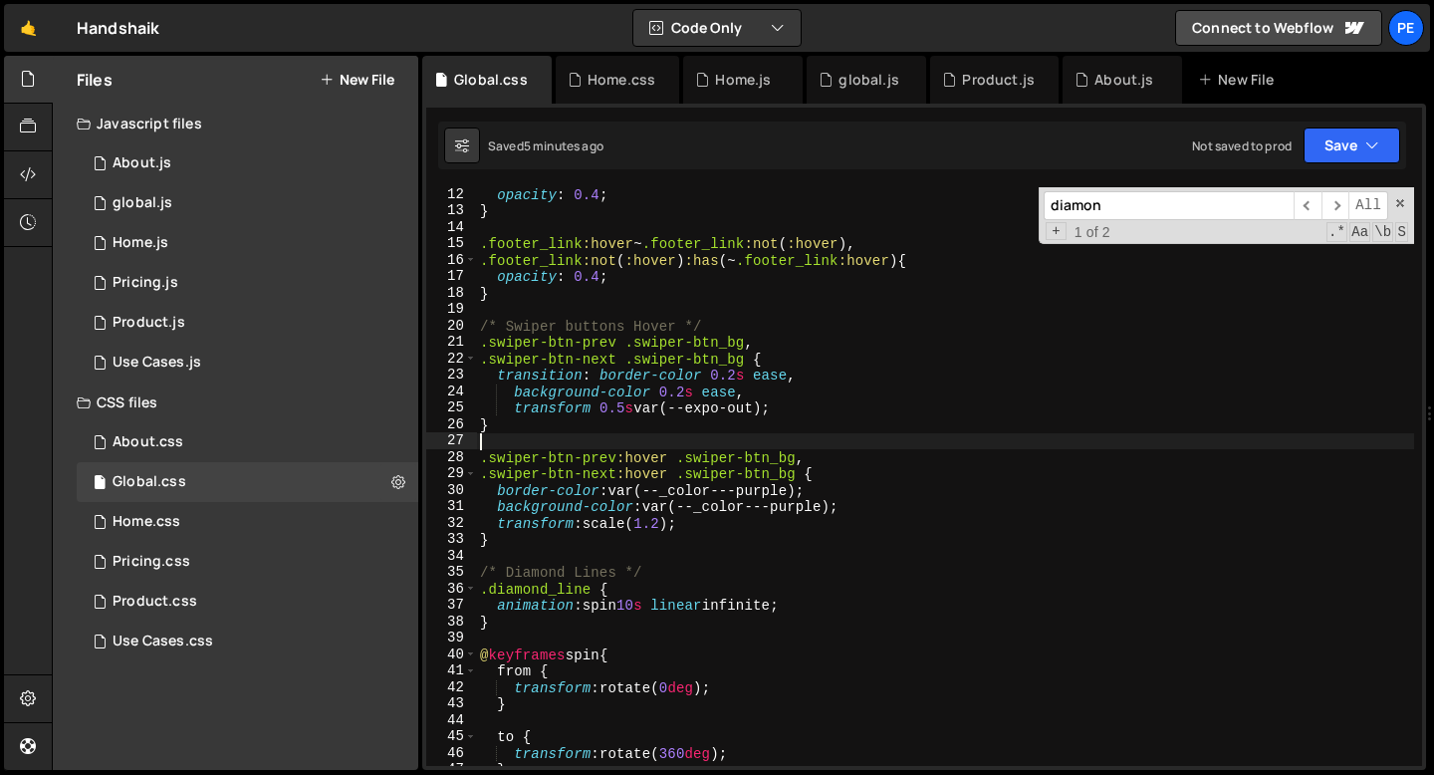
scroll to position [230, 0]
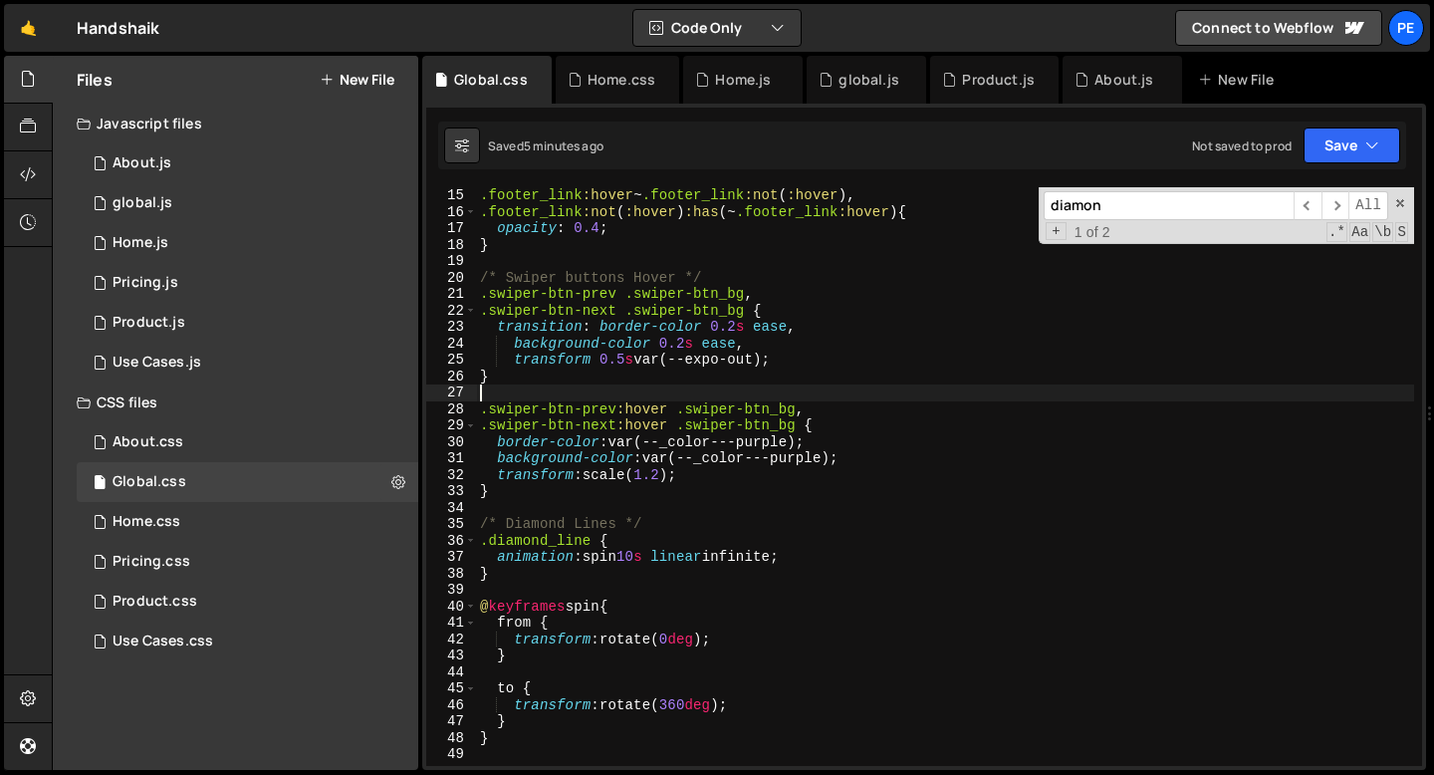
click at [522, 494] on div ".footer_link :hover ~ .footer_link :not ( :hover ), .footer_link :not ( :hover …" at bounding box center [945, 493] width 938 height 612
type textarea "}"
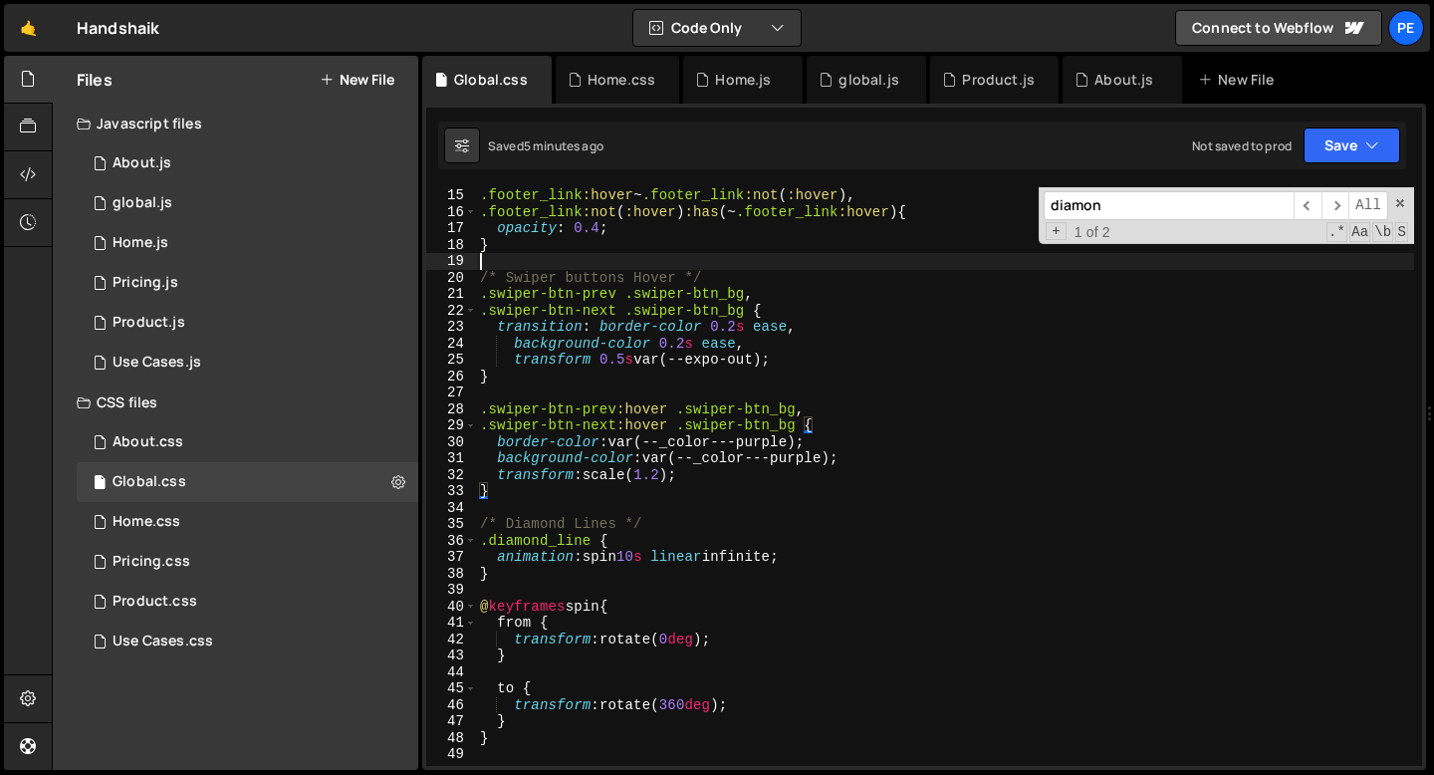
click at [498, 264] on div ".footer_link :hover ~ .footer_link :not ( :hover ), .footer_link :not ( :hover …" at bounding box center [945, 493] width 938 height 612
click at [602, 87] on div "Home.css" at bounding box center [622, 80] width 68 height 20
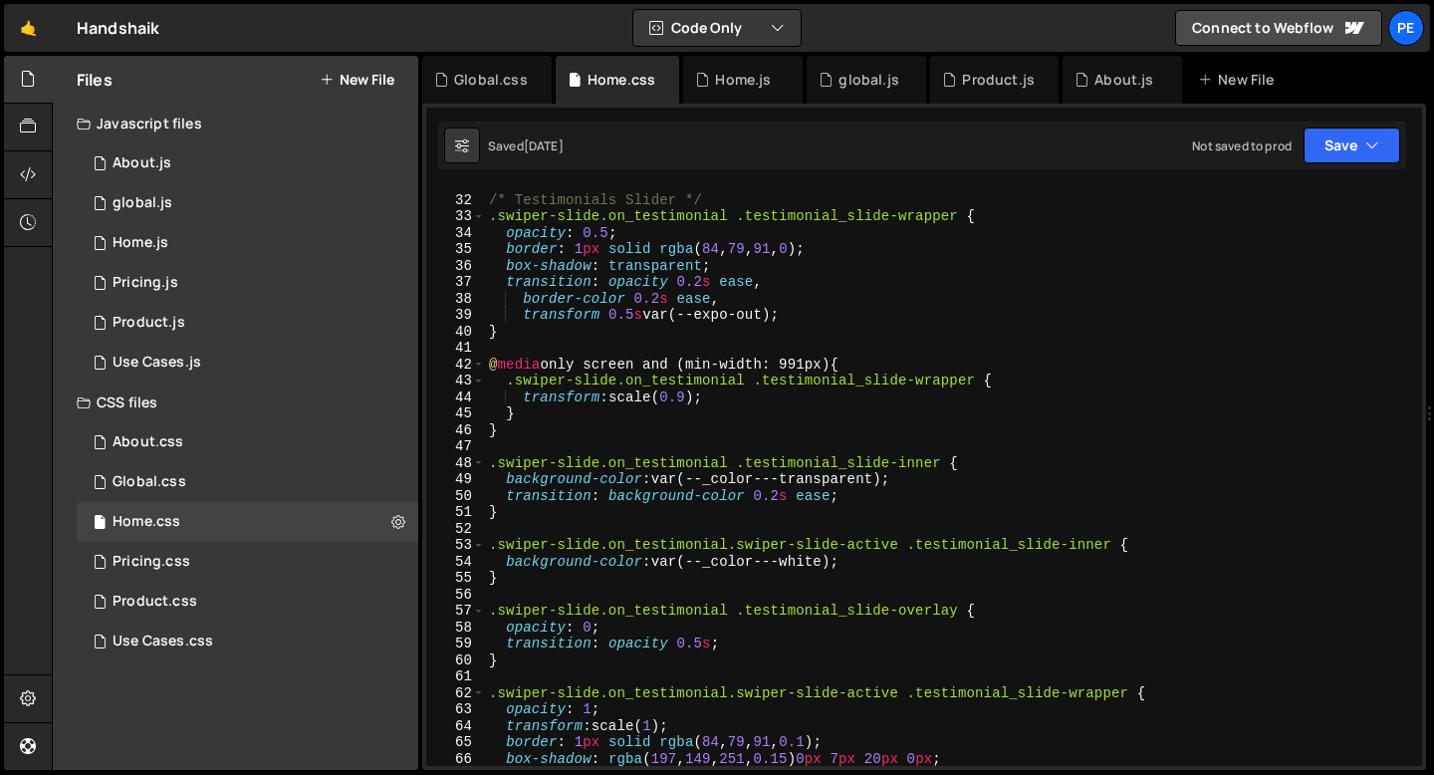
scroll to position [504, 0]
click at [609, 356] on div "/* Testimonials Slider */ .swiper-slide.on_testimonial .testimonial_slide-wrapp…" at bounding box center [949, 482] width 929 height 612
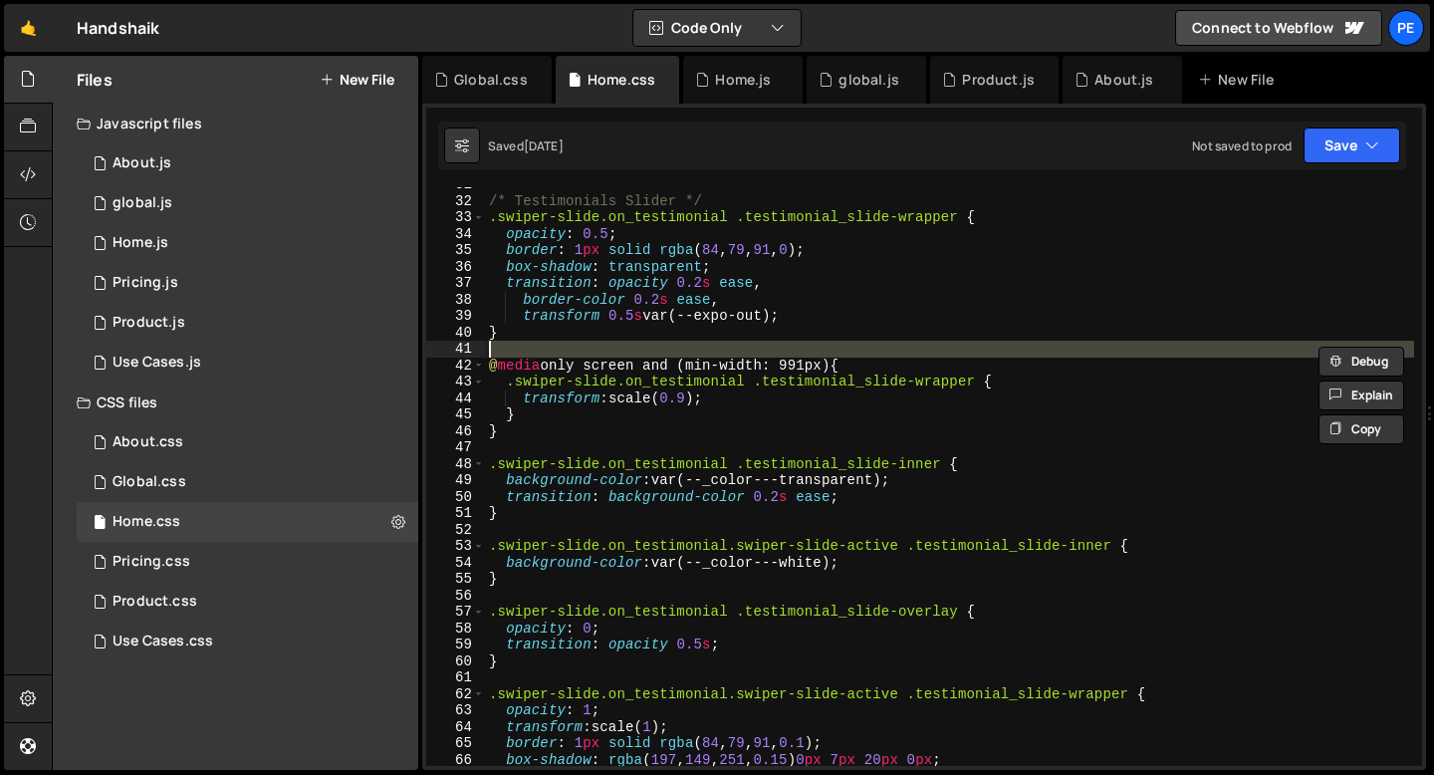
click at [599, 366] on div "/* Testimonials Slider */ .swiper-slide.on_testimonial .testimonial_slide-wrapp…" at bounding box center [949, 482] width 929 height 612
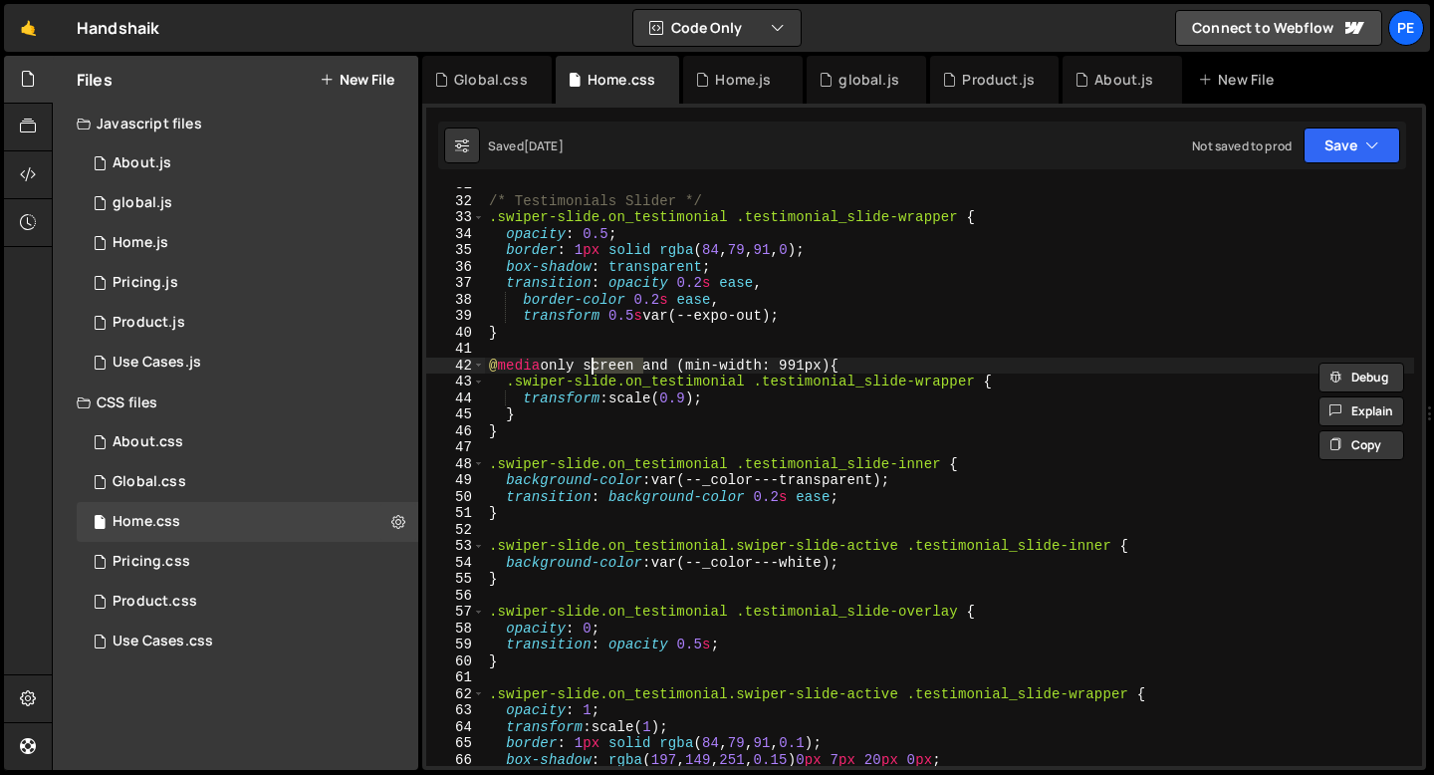
click at [599, 366] on div "/* Testimonials Slider */ .swiper-slide.on_testimonial .testimonial_slide-wrapp…" at bounding box center [949, 482] width 929 height 612
type textarea "@media only screen and (min-width: 991px) { .swiper-slide.on_testimonial .testi…"
click at [1098, 84] on div "About.js" at bounding box center [1124, 80] width 59 height 20
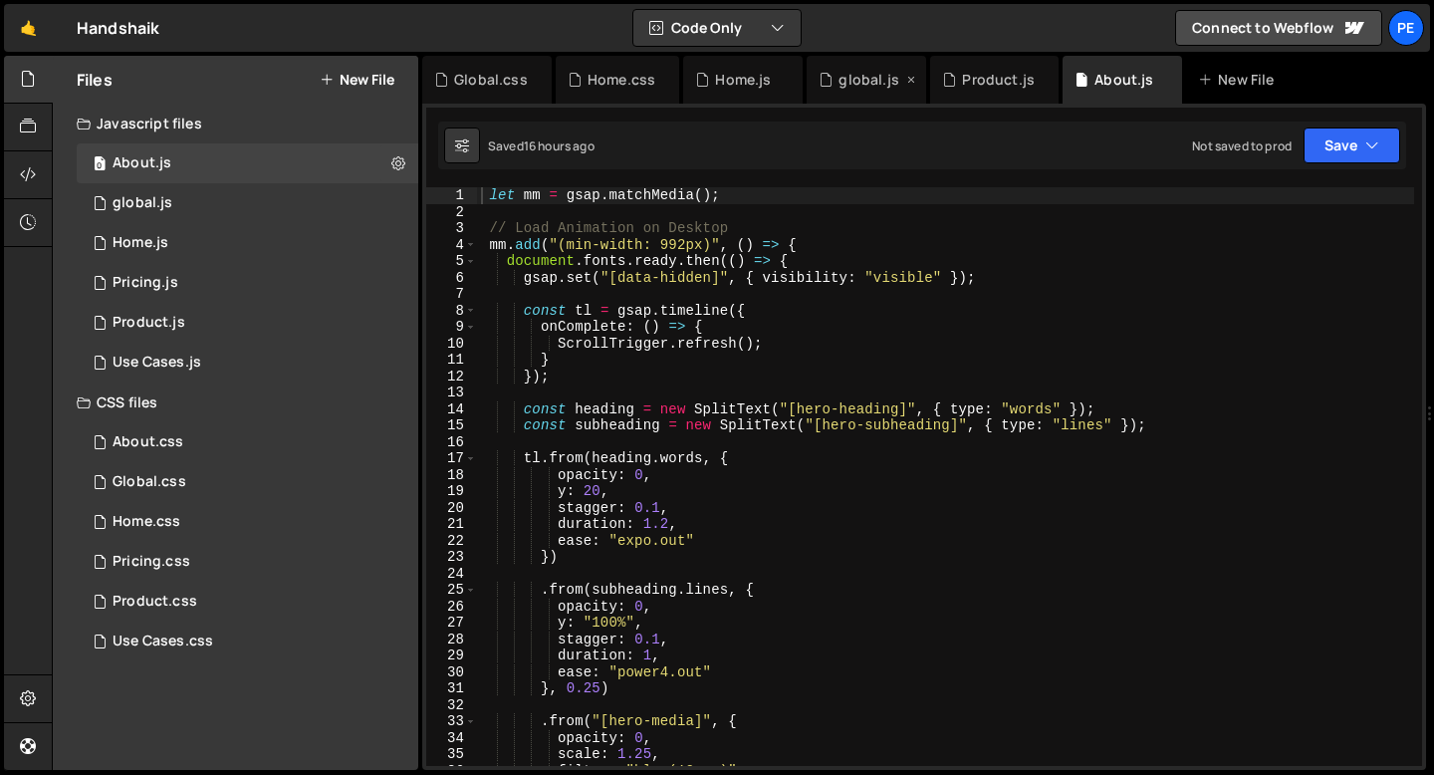
click at [867, 83] on div "global.js" at bounding box center [869, 80] width 60 height 20
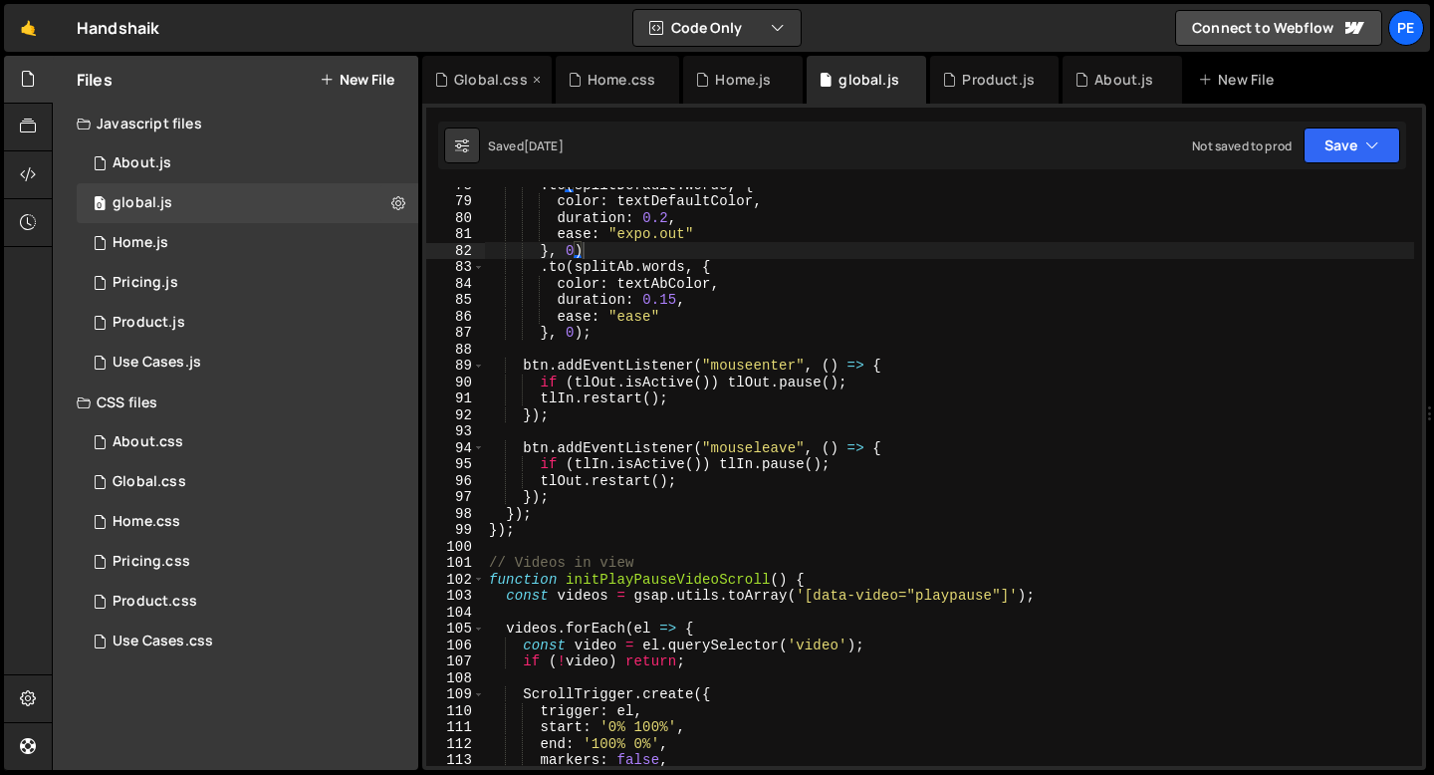
click at [490, 78] on div "Global.css" at bounding box center [491, 80] width 74 height 20
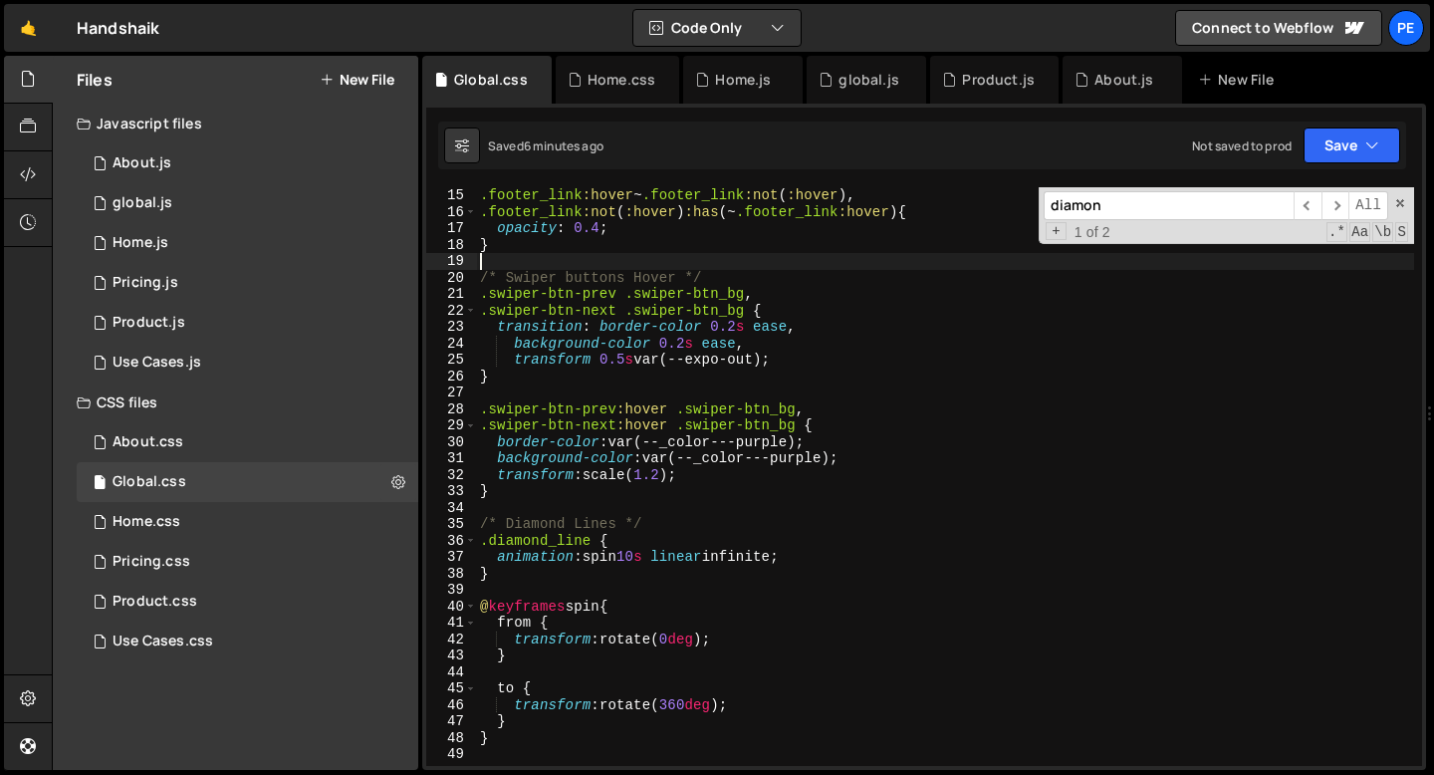
click at [497, 255] on div ".footer_link :hover ~ .footer_link :not ( :hover ), .footer_link :not ( :hover …" at bounding box center [945, 493] width 938 height 612
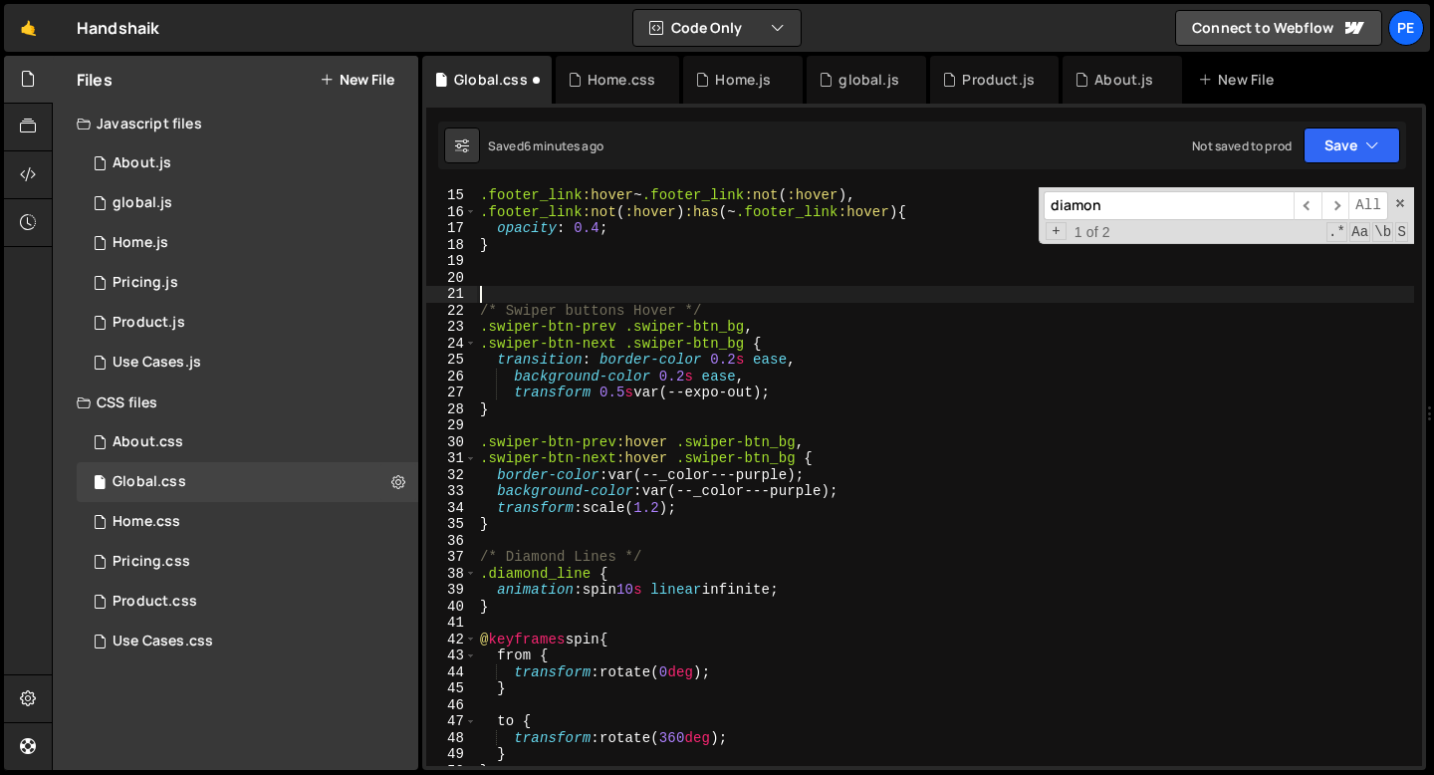
paste textarea "@media only screen and (min-width: 991px) {"
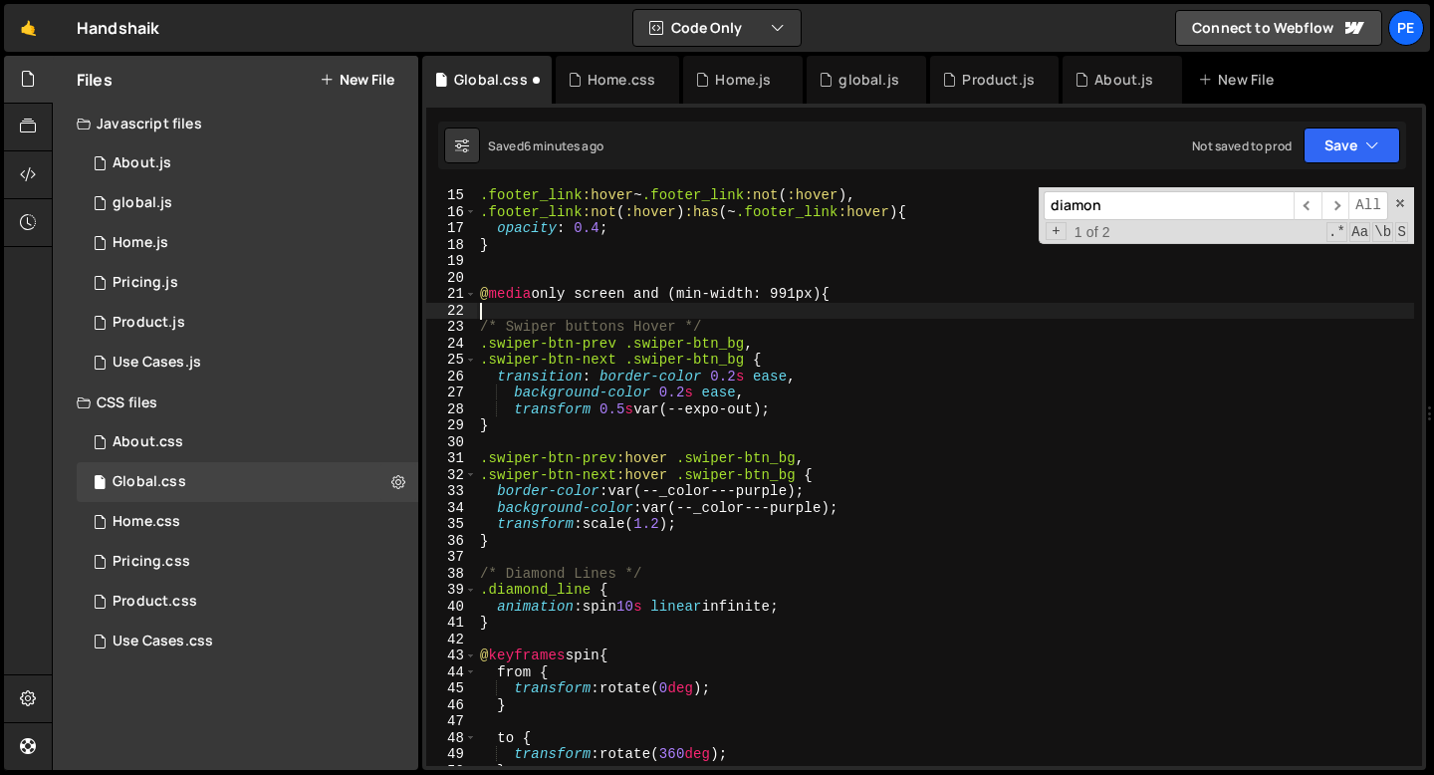
click at [805, 291] on div ".footer_link :hover ~ .footer_link :not ( :hover ), .footer_link :not ( :hover …" at bounding box center [945, 493] width 938 height 612
click at [859, 296] on div ".footer_link :hover ~ .footer_link :not ( :hover ), .footer_link :not ( :hover …" at bounding box center [945, 493] width 938 height 612
click at [522, 537] on div ".footer_link :hover ~ .footer_link :not ( :hover ), .footer_link :not ( :hover …" at bounding box center [945, 493] width 938 height 612
type textarea "}"
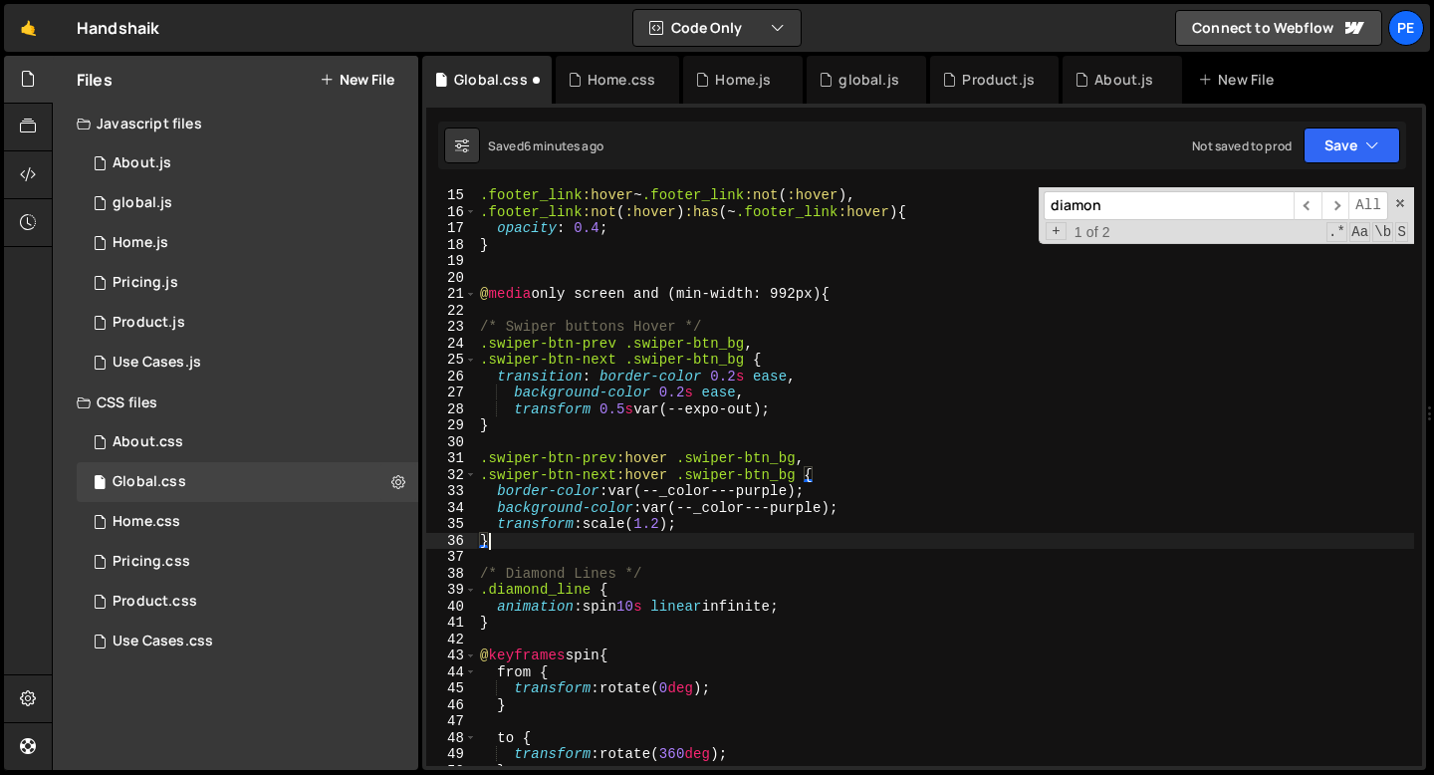
scroll to position [0, 0]
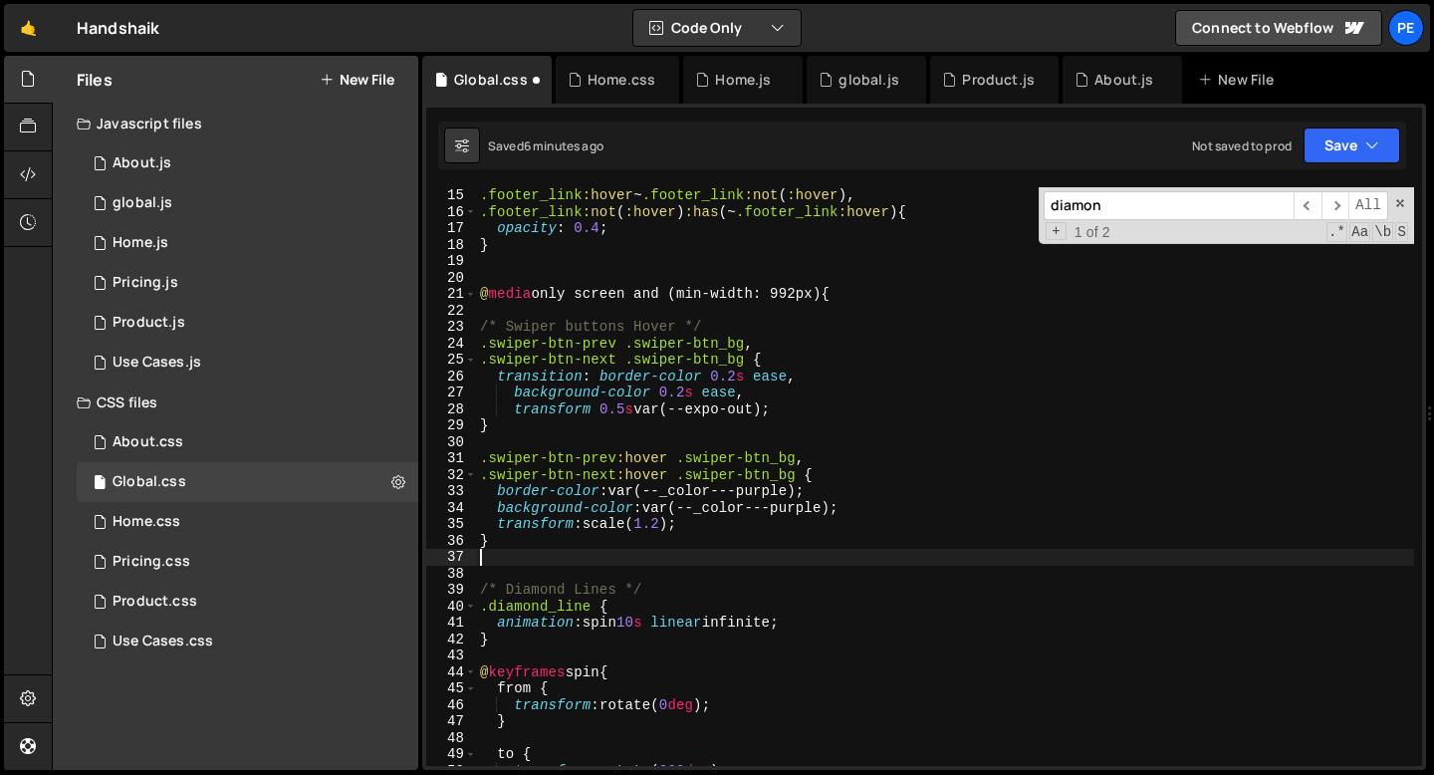
type textarea "}"
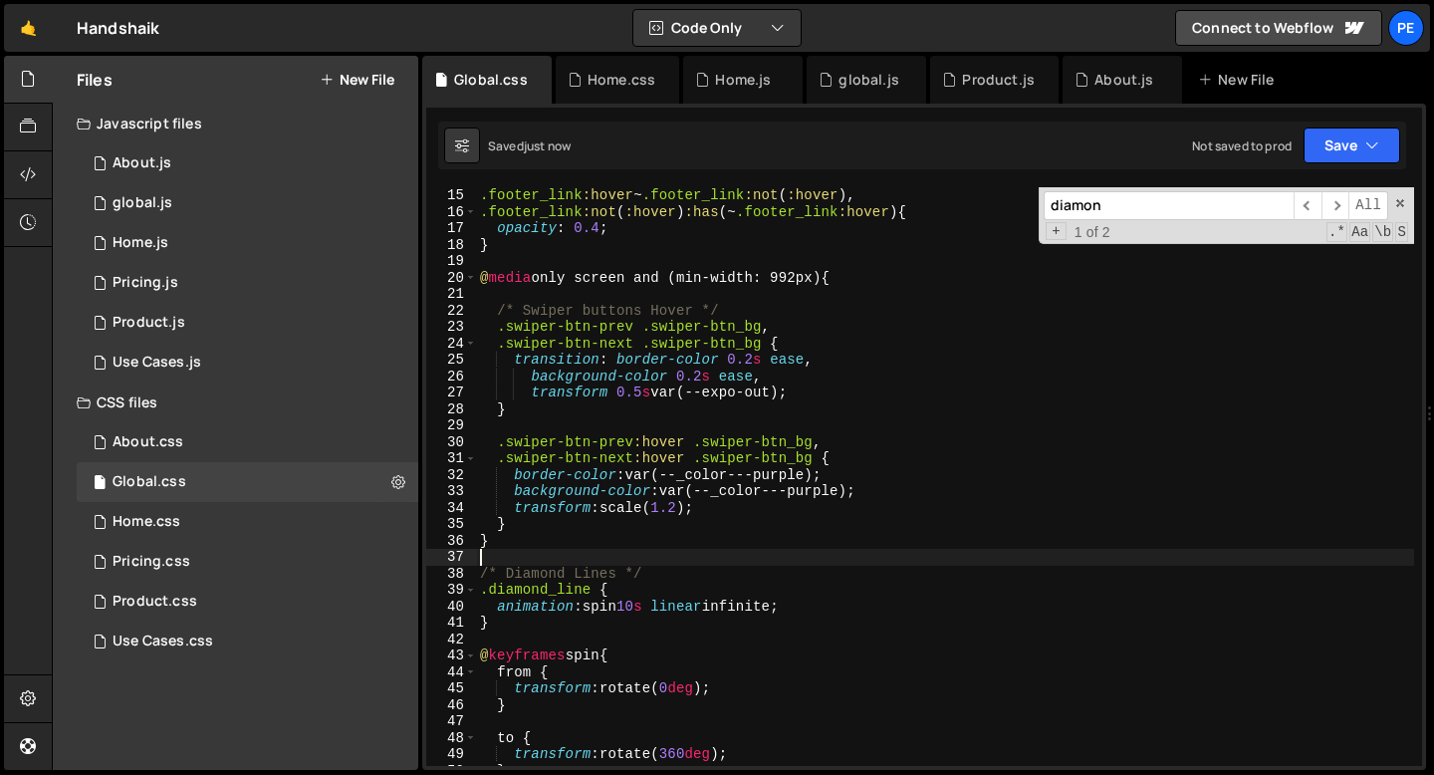
click at [514, 296] on div ".footer_link :hover ~ .footer_link :not ( :hover ), .footer_link :not ( :hover …" at bounding box center [945, 493] width 938 height 612
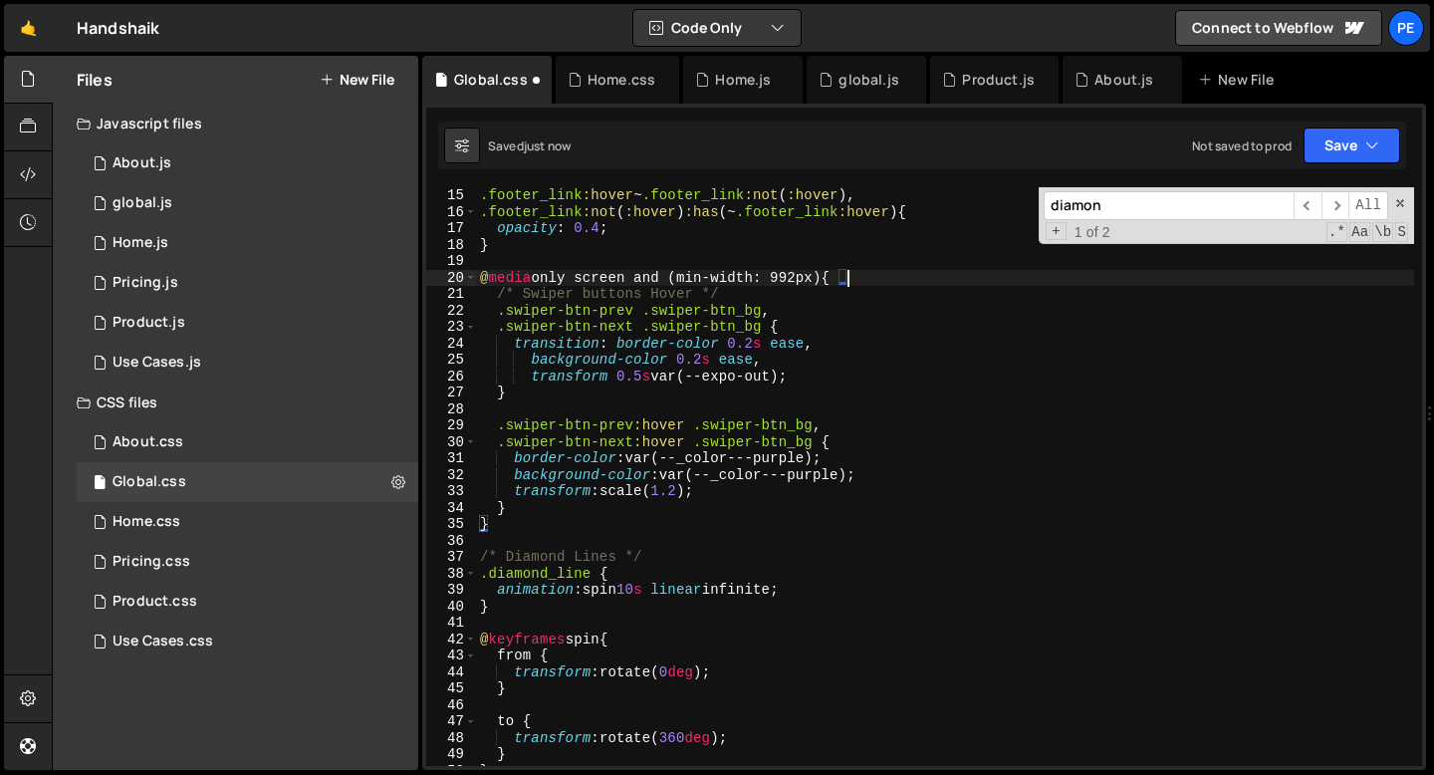
type textarea "@media only screen and (min-width: 992px) {"
